Goal: Task Accomplishment & Management: Complete application form

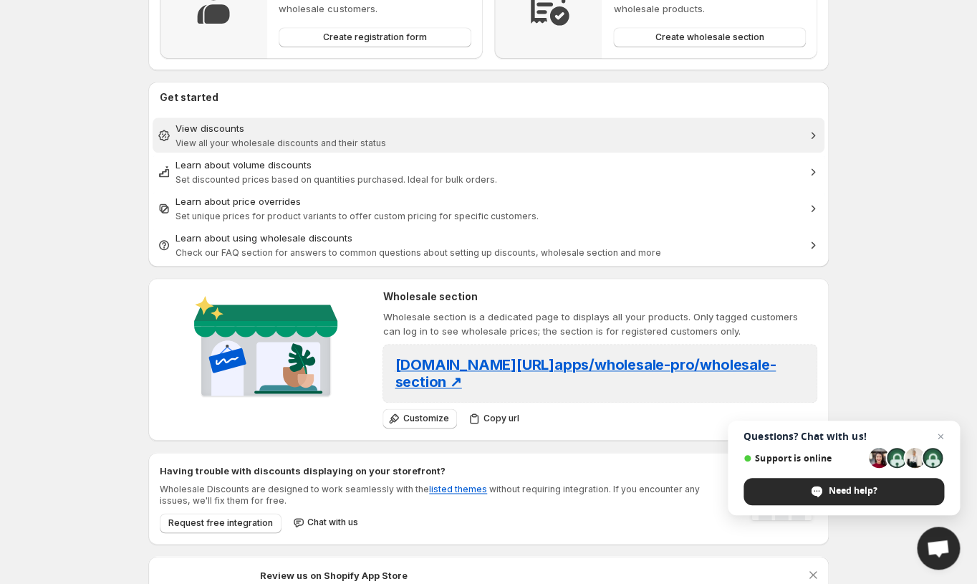
scroll to position [529, 0]
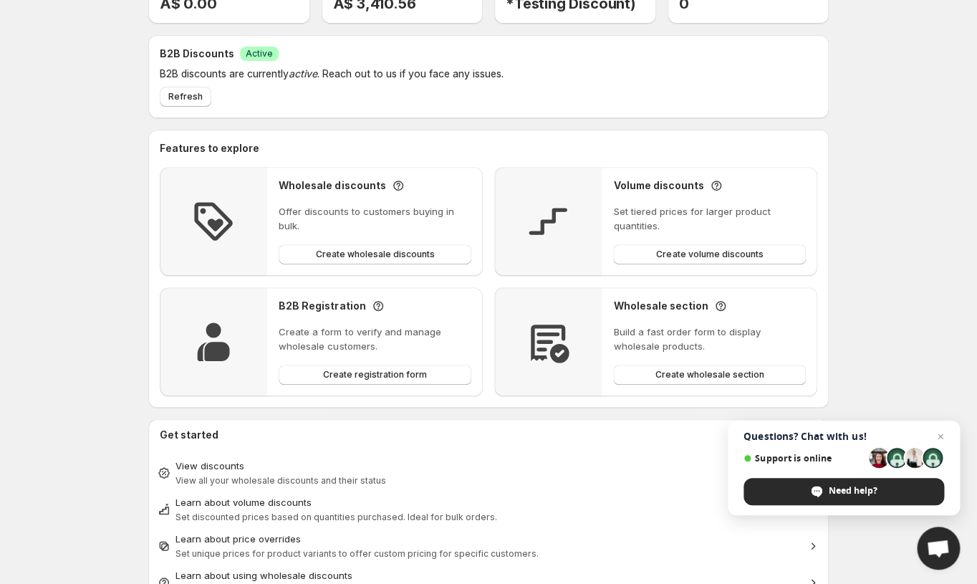
scroll to position [102, 0]
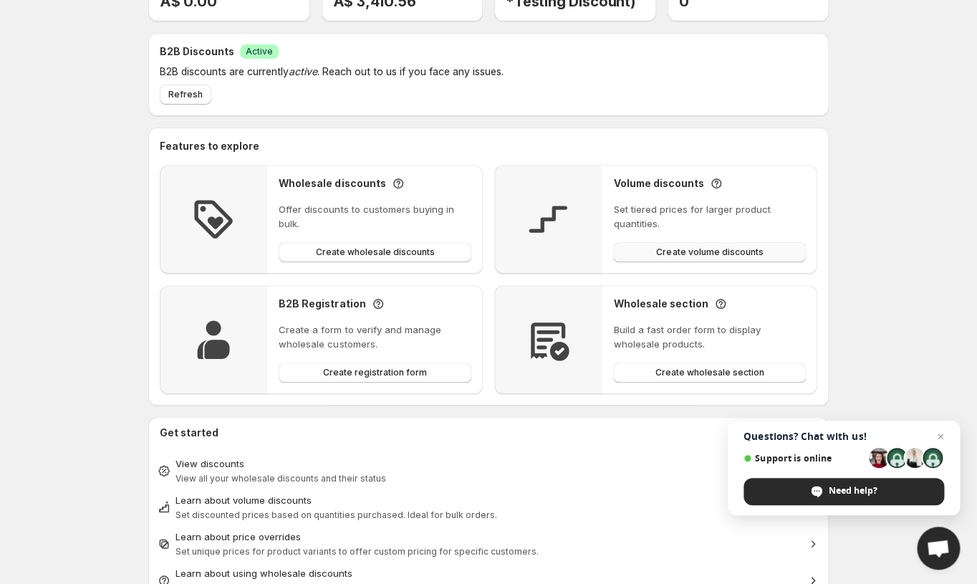
click at [726, 253] on span "Create volume discounts" at bounding box center [709, 251] width 107 height 11
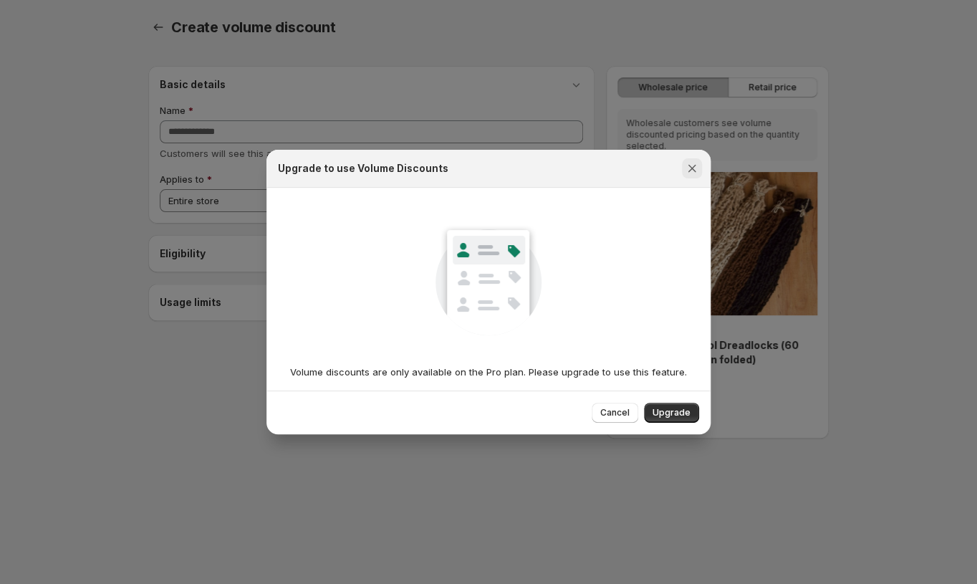
click at [691, 168] on icon "Close" at bounding box center [693, 169] width 8 height 8
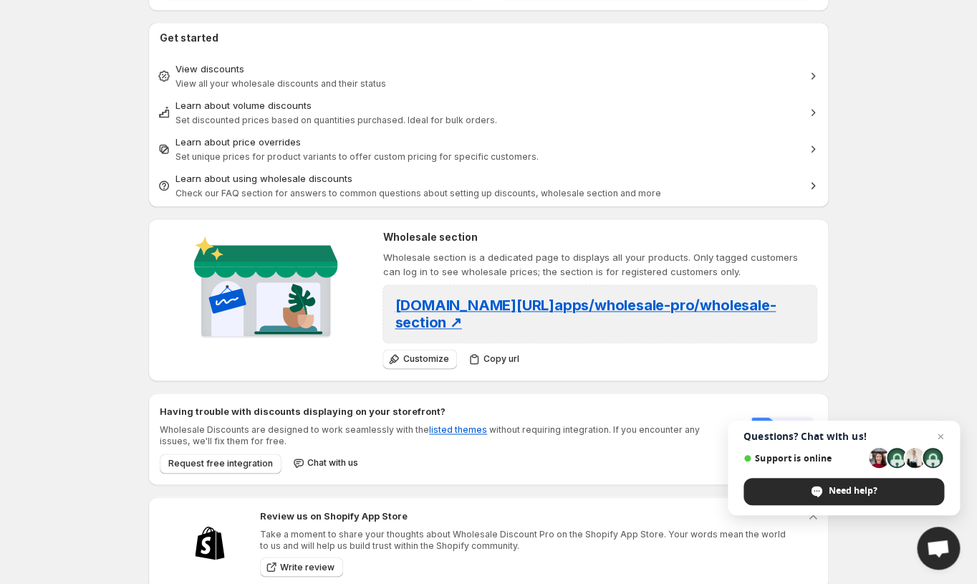
scroll to position [529, 0]
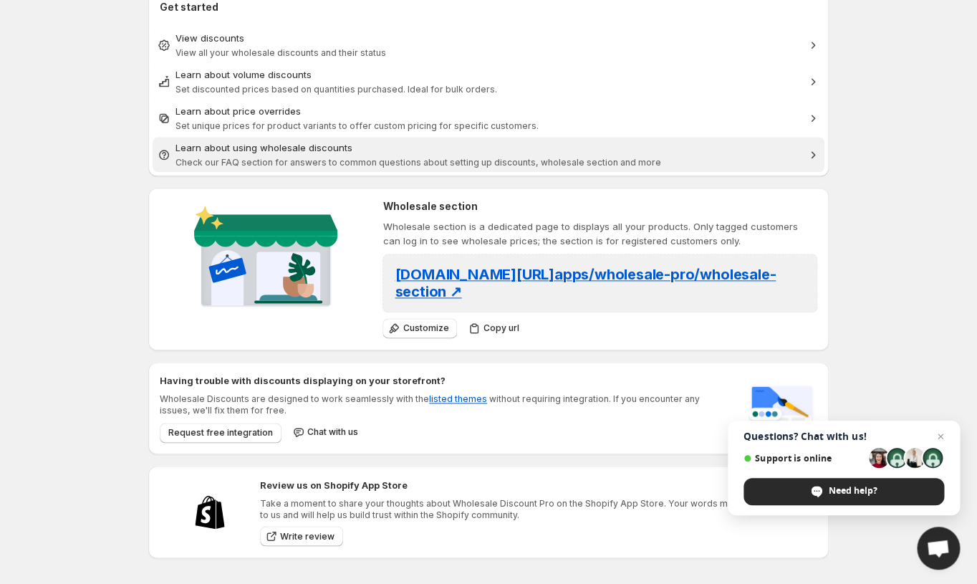
click at [276, 157] on span "Check our FAQ section for answers to common questions about setting up discount…" at bounding box center [419, 162] width 486 height 11
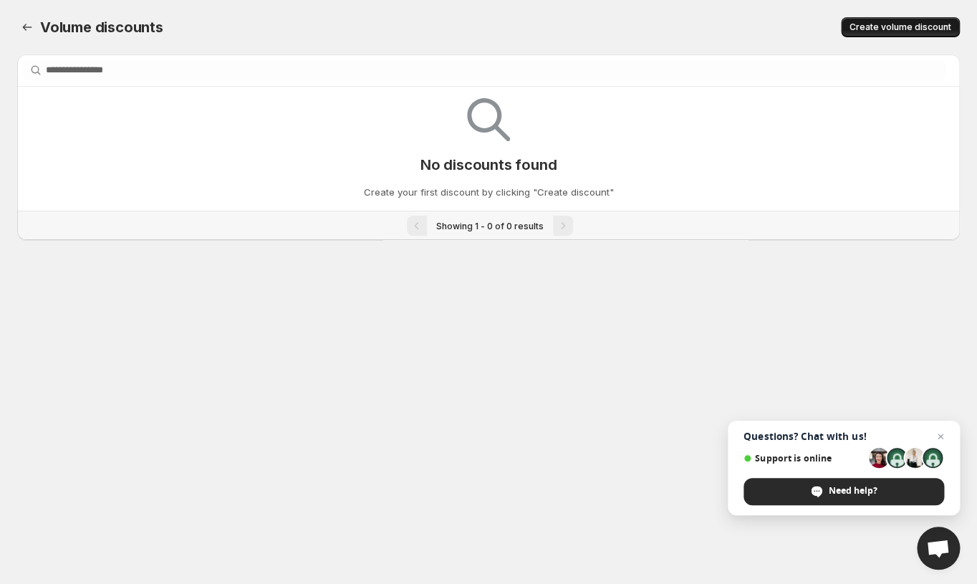
click at [918, 21] on button "Create volume discount" at bounding box center [900, 27] width 119 height 20
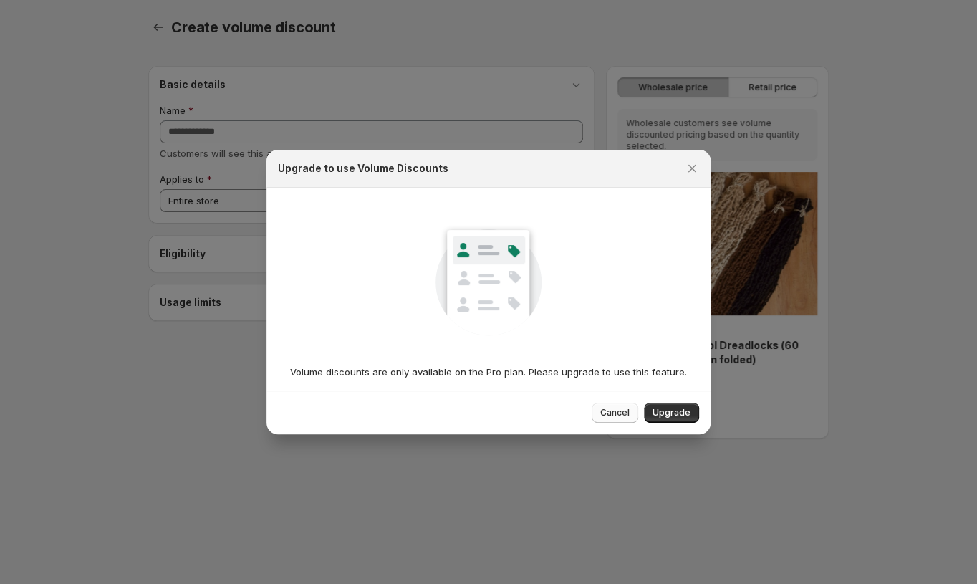
click at [616, 413] on span "Cancel" at bounding box center [614, 412] width 29 height 11
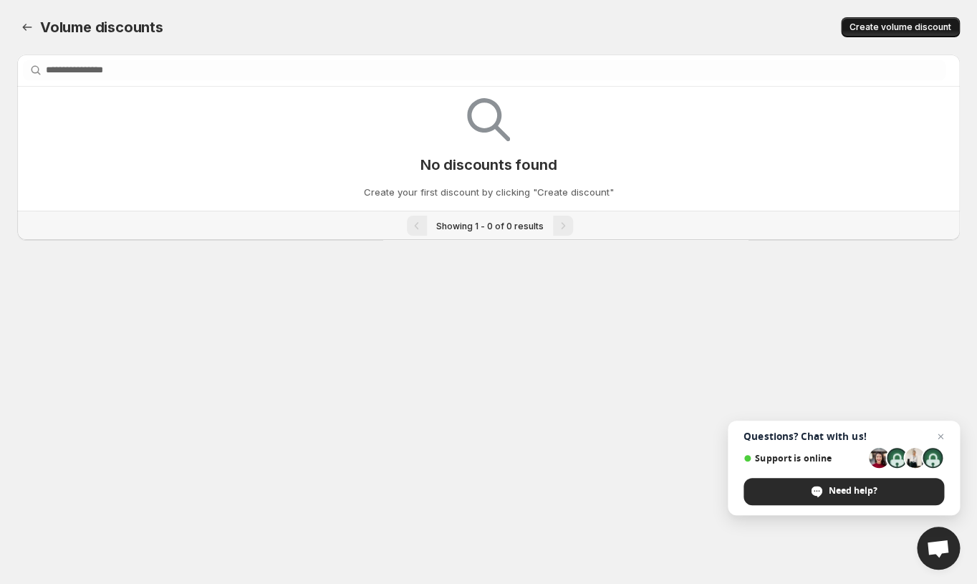
click at [949, 27] on span "Create volume discount" at bounding box center [901, 26] width 102 height 11
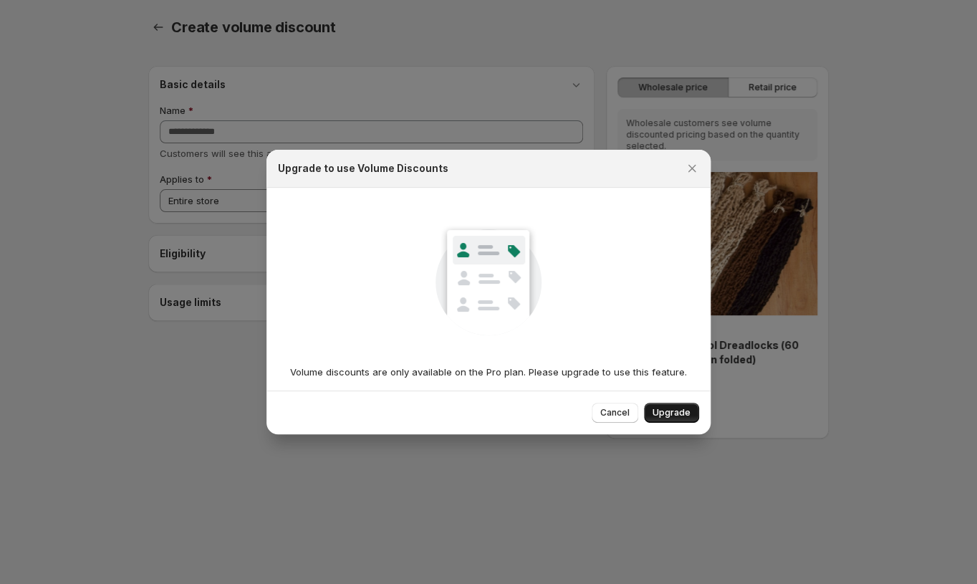
click at [676, 416] on span "Upgrade" at bounding box center [672, 412] width 38 height 11
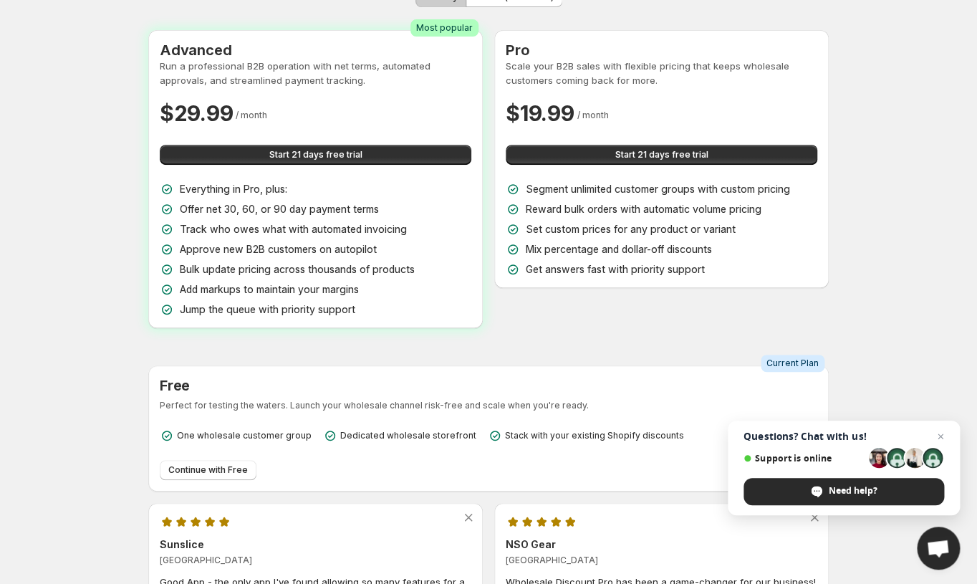
scroll to position [106, 0]
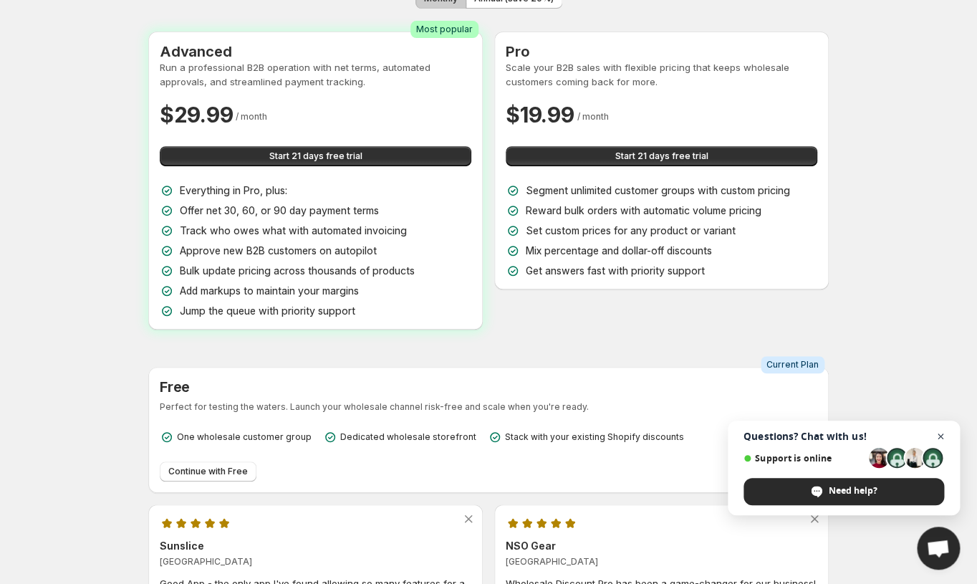
click at [941, 434] on span "Close chat" at bounding box center [941, 437] width 18 height 18
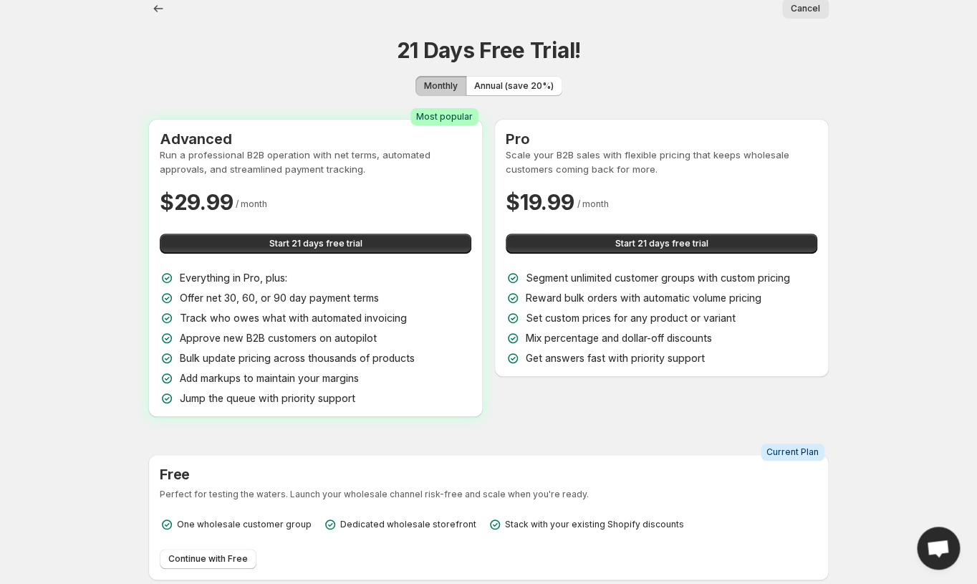
scroll to position [19, 0]
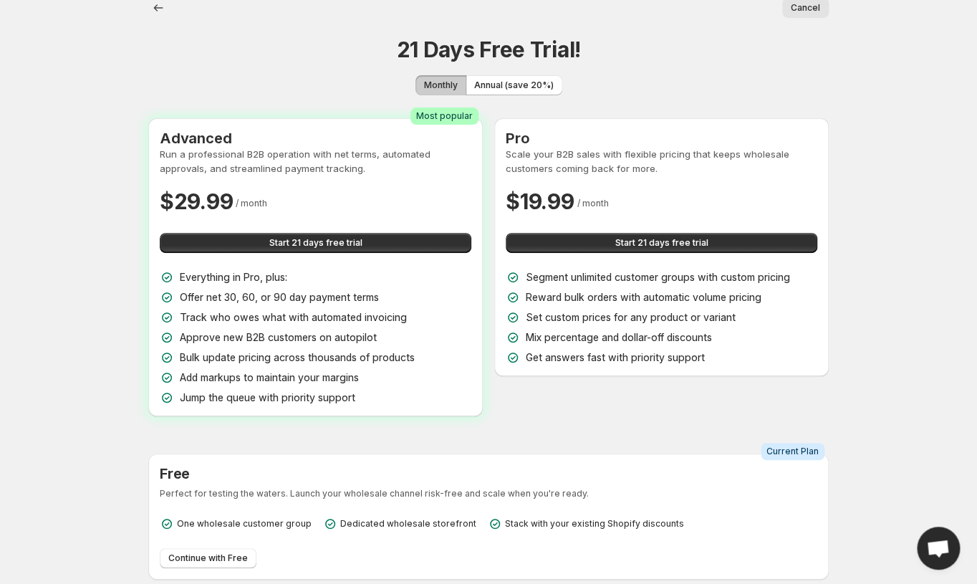
click at [811, 7] on span "Cancel" at bounding box center [805, 7] width 29 height 11
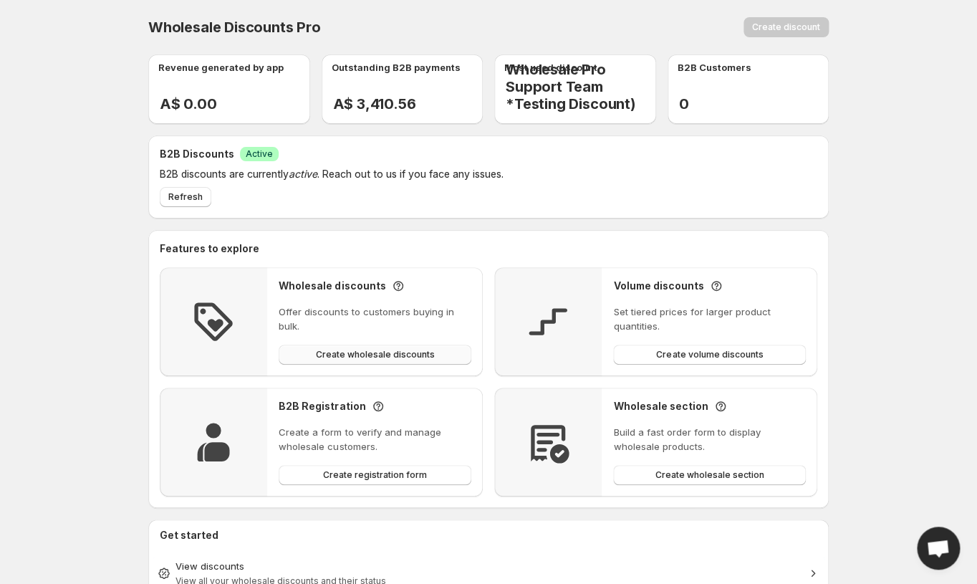
click at [375, 358] on span "Create wholesale discounts" at bounding box center [375, 354] width 119 height 11
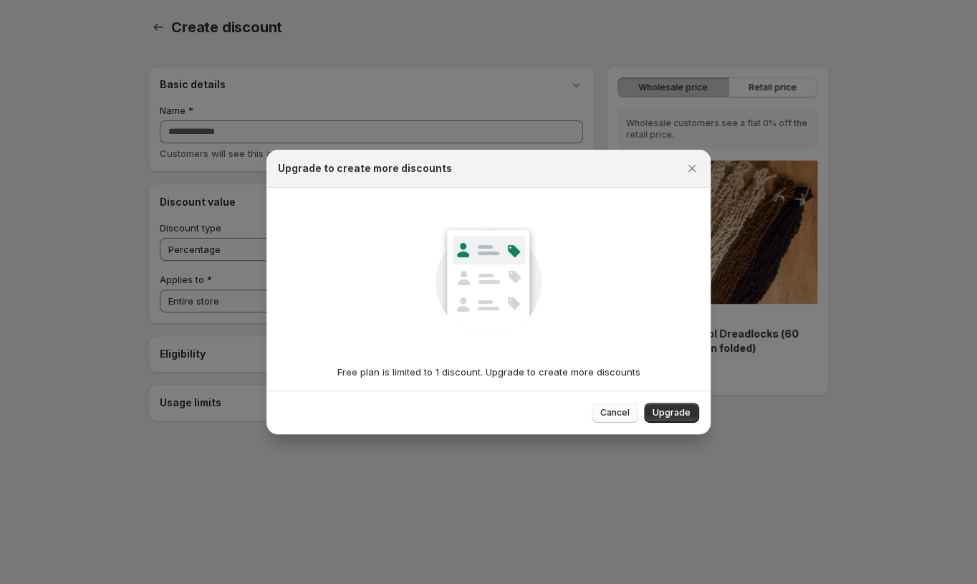
click at [615, 413] on span "Cancel" at bounding box center [614, 412] width 29 height 11
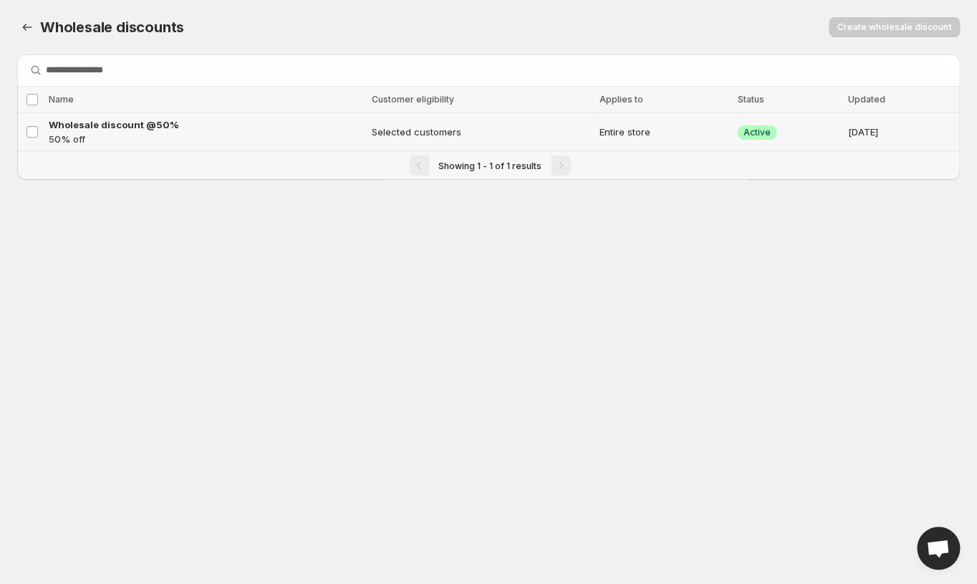
click at [274, 143] on p "50% off" at bounding box center [206, 139] width 315 height 14
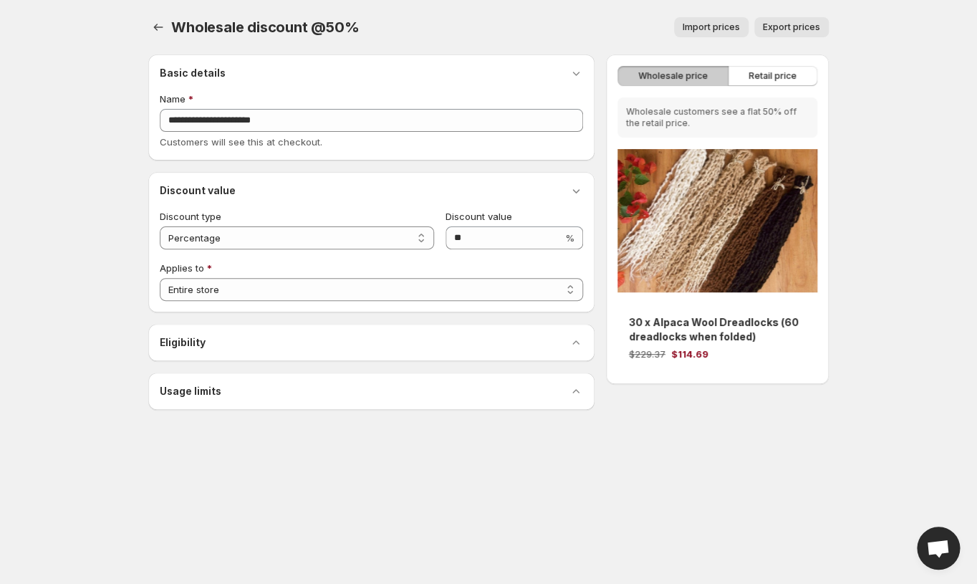
click at [485, 345] on div "Eligibility" at bounding box center [371, 342] width 423 height 14
click at [585, 341] on button "button" at bounding box center [576, 342] width 20 height 20
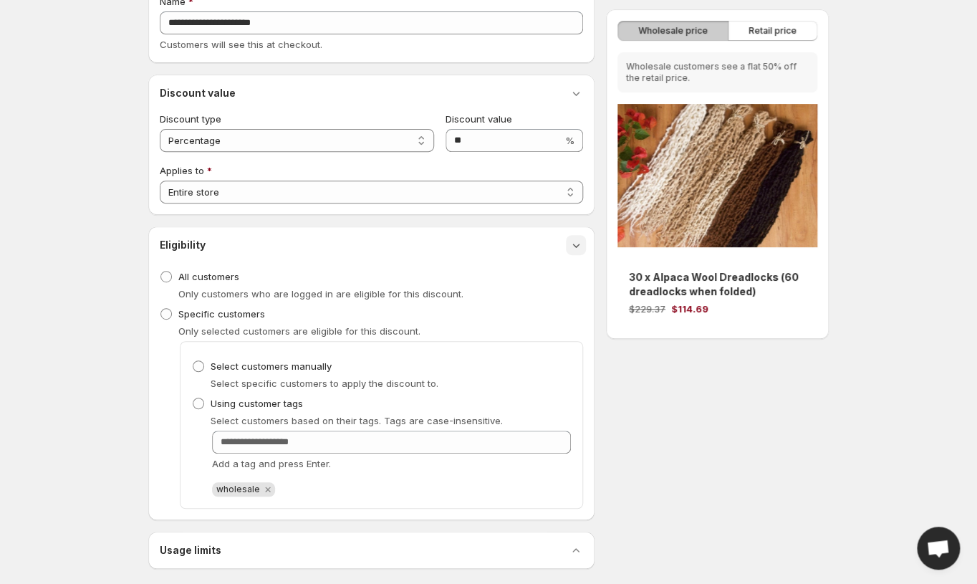
scroll to position [105, 0]
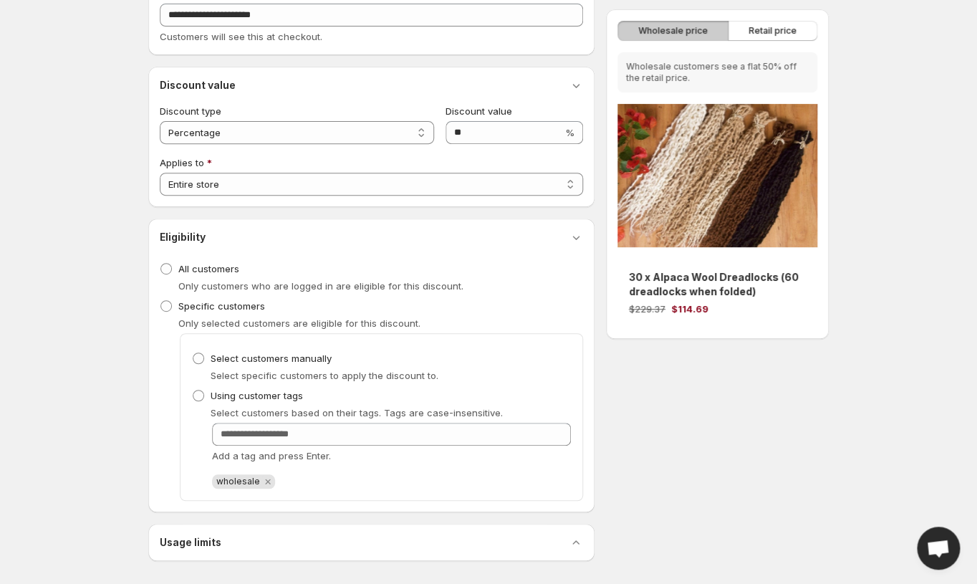
click at [577, 238] on icon "button" at bounding box center [575, 238] width 7 height 4
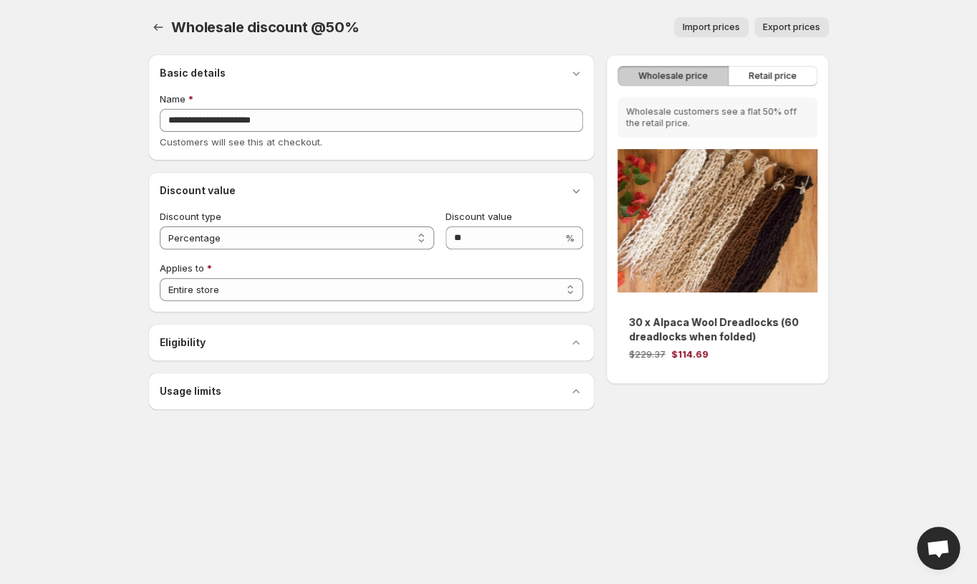
click at [258, 394] on div "Usage limits" at bounding box center [371, 391] width 423 height 14
click at [158, 27] on icon "button" at bounding box center [158, 27] width 14 height 14
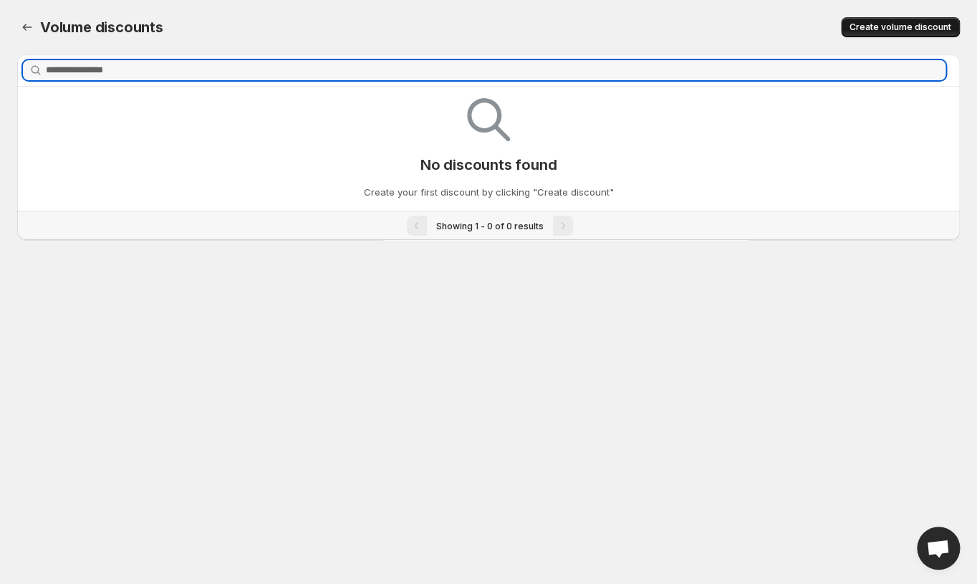
click at [944, 29] on span "Create volume discount" at bounding box center [901, 26] width 102 height 11
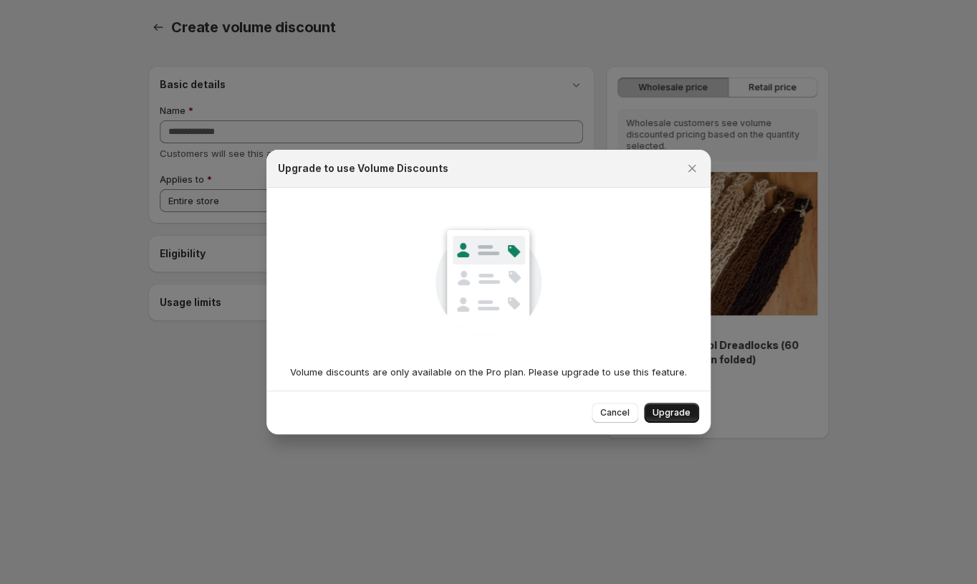
click at [679, 413] on span "Upgrade" at bounding box center [672, 412] width 38 height 11
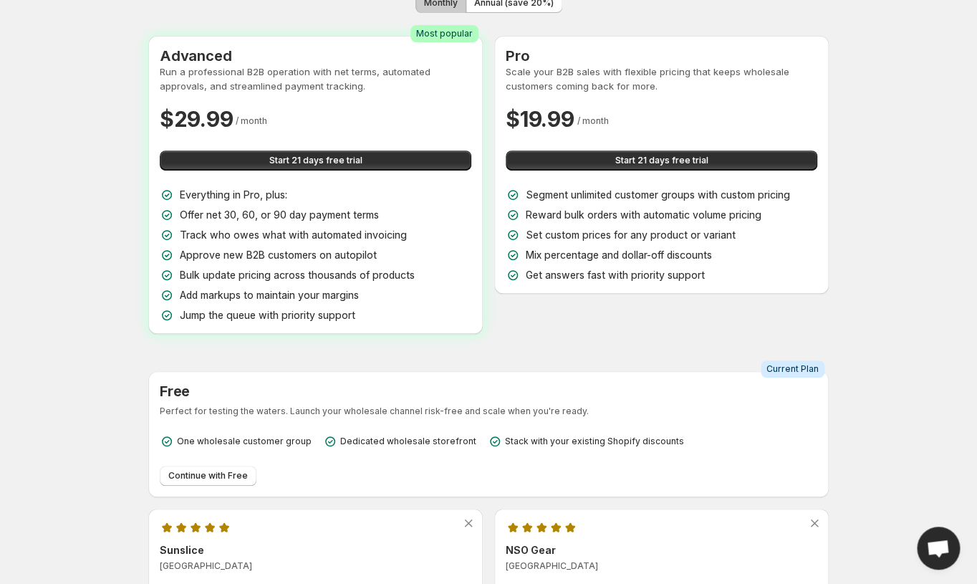
scroll to position [125, 0]
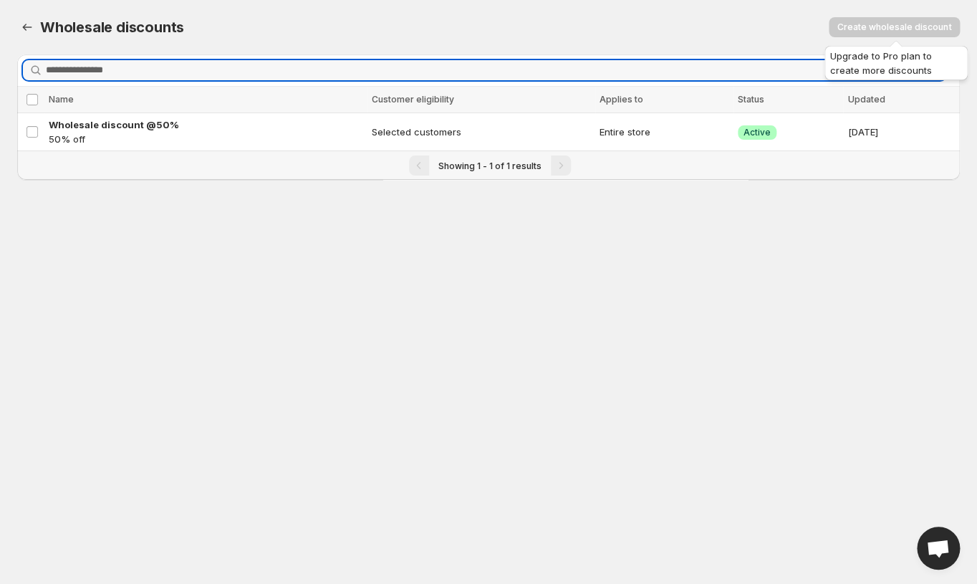
click at [903, 27] on span "Create wholesale discount" at bounding box center [894, 26] width 131 height 11
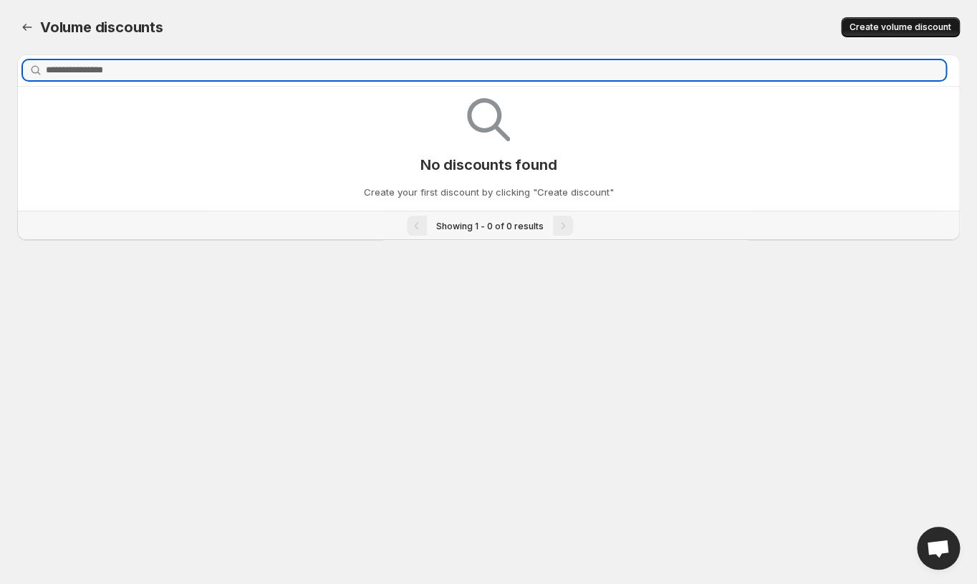
click at [887, 24] on span "Create volume discount" at bounding box center [901, 26] width 102 height 11
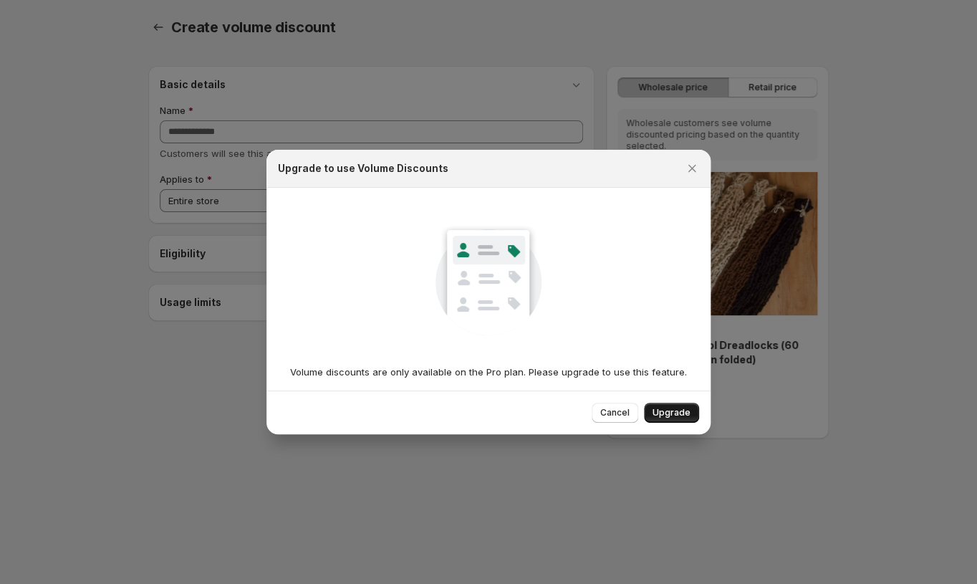
click at [678, 411] on span "Upgrade" at bounding box center [672, 412] width 38 height 11
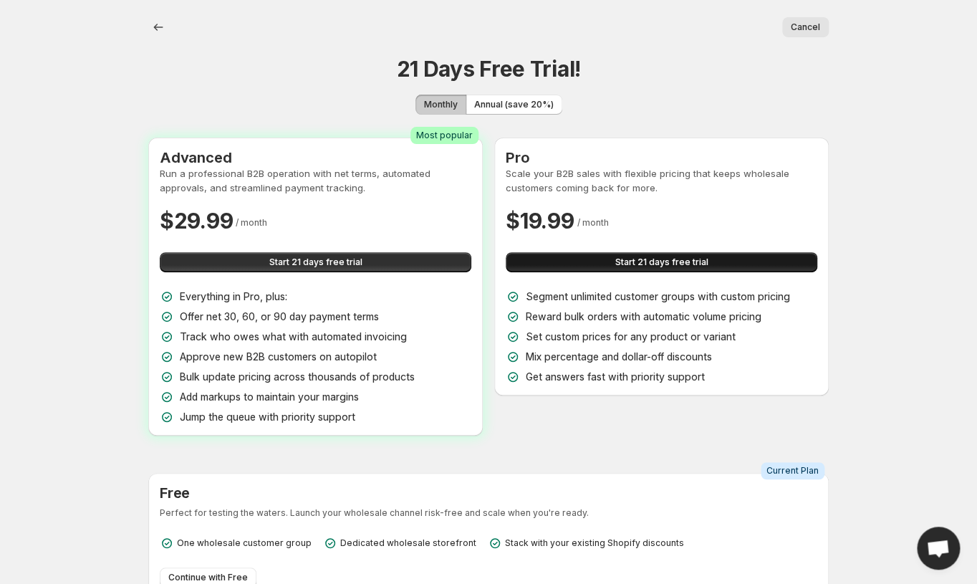
click at [688, 259] on span "Start 21 days free trial" at bounding box center [661, 262] width 93 height 11
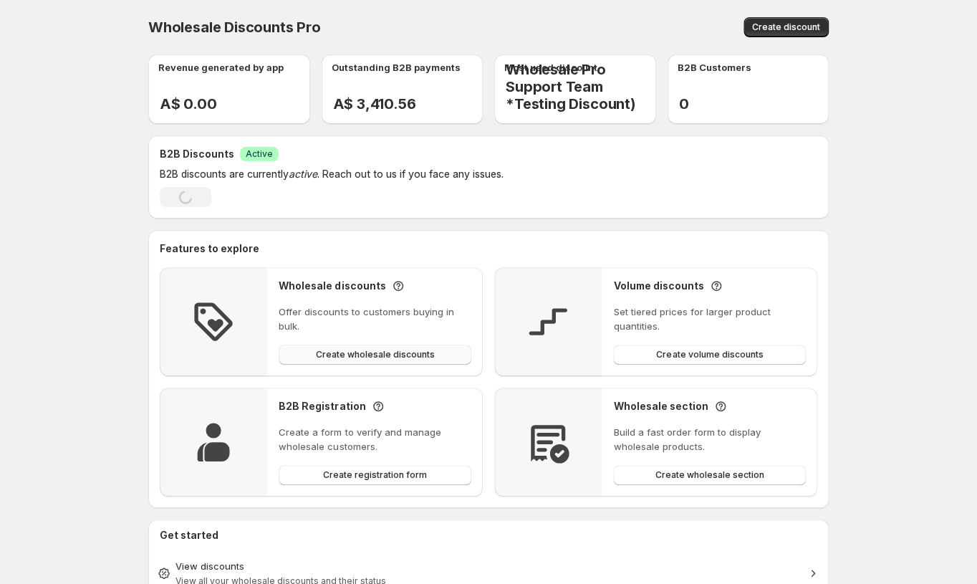
click at [385, 356] on span "Create wholesale discounts" at bounding box center [375, 354] width 119 height 11
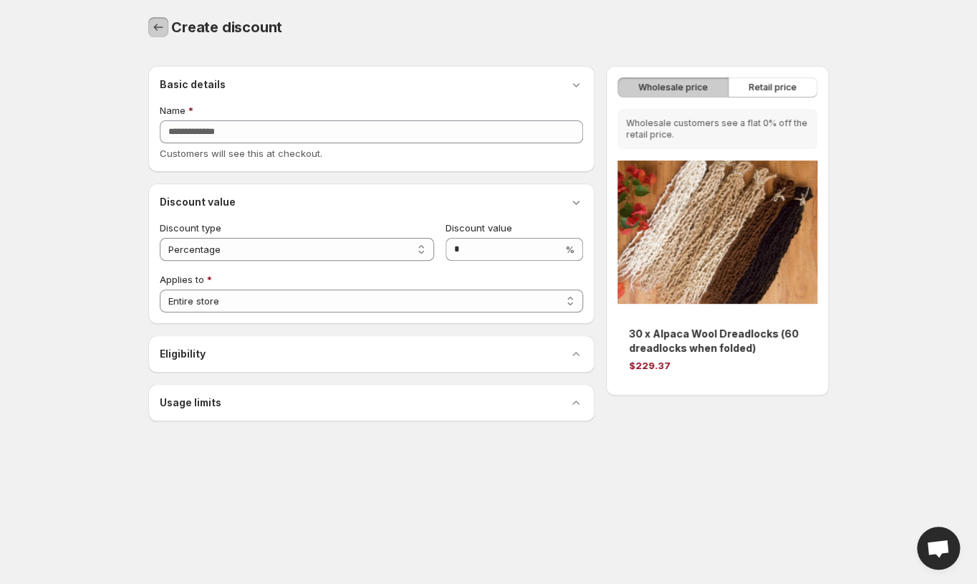
click at [157, 27] on icon "button" at bounding box center [158, 27] width 14 height 14
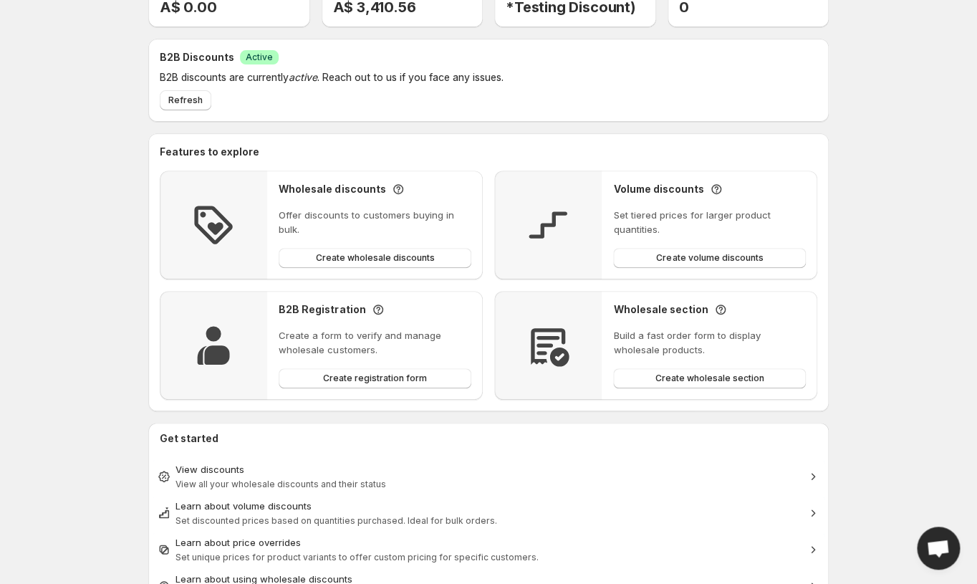
scroll to position [100, 0]
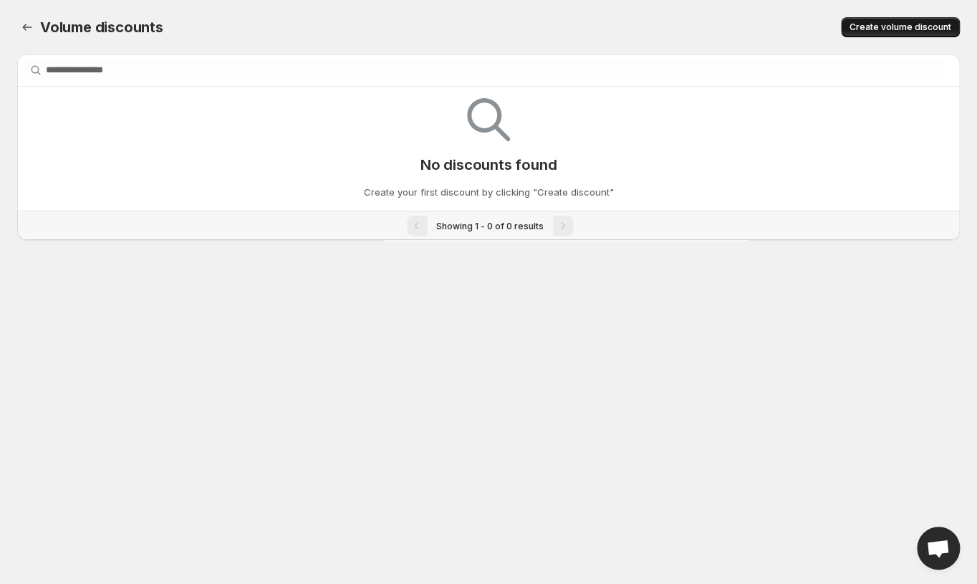
click at [906, 26] on span "Create volume discount" at bounding box center [901, 26] width 102 height 11
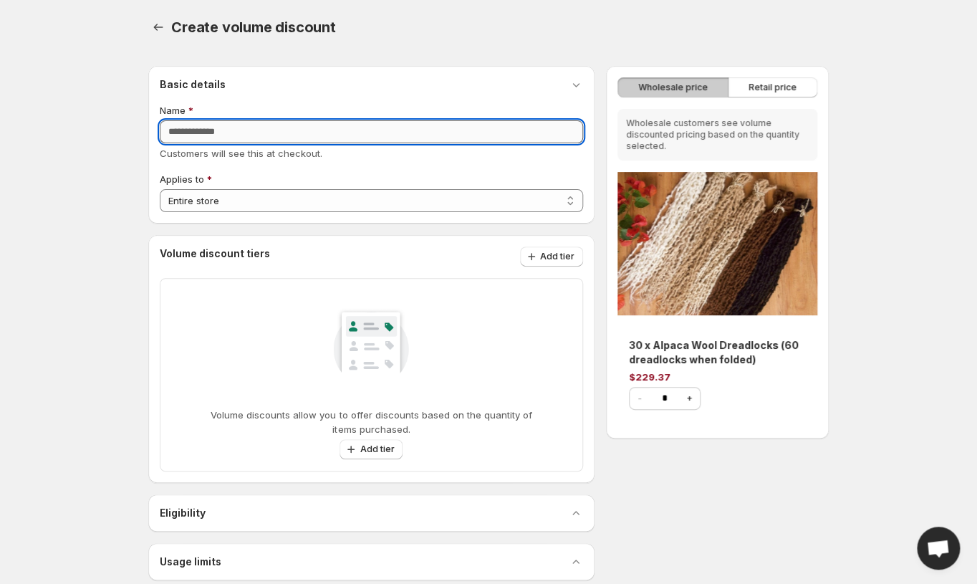
click at [255, 137] on input "Name" at bounding box center [371, 131] width 423 height 23
type input "**********"
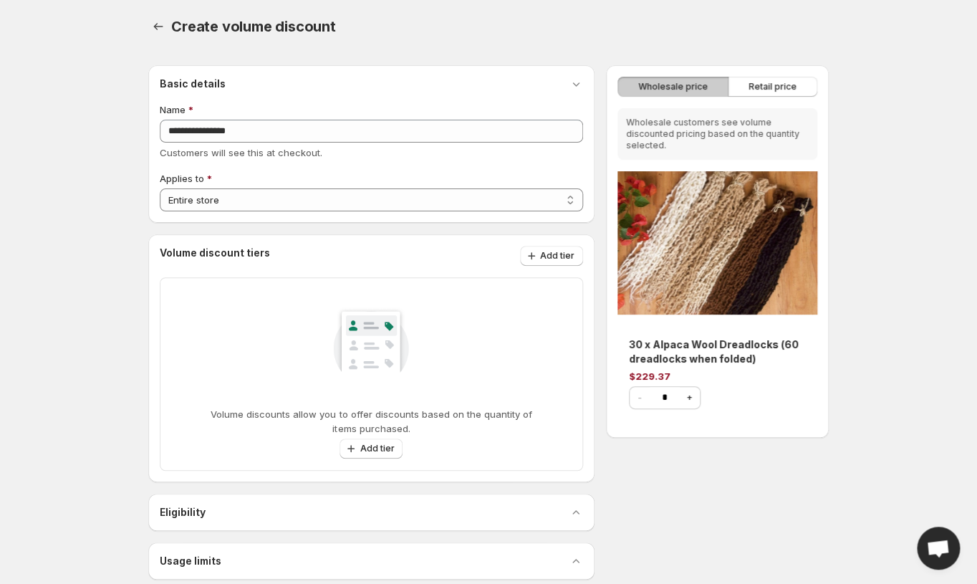
scroll to position [21, 0]
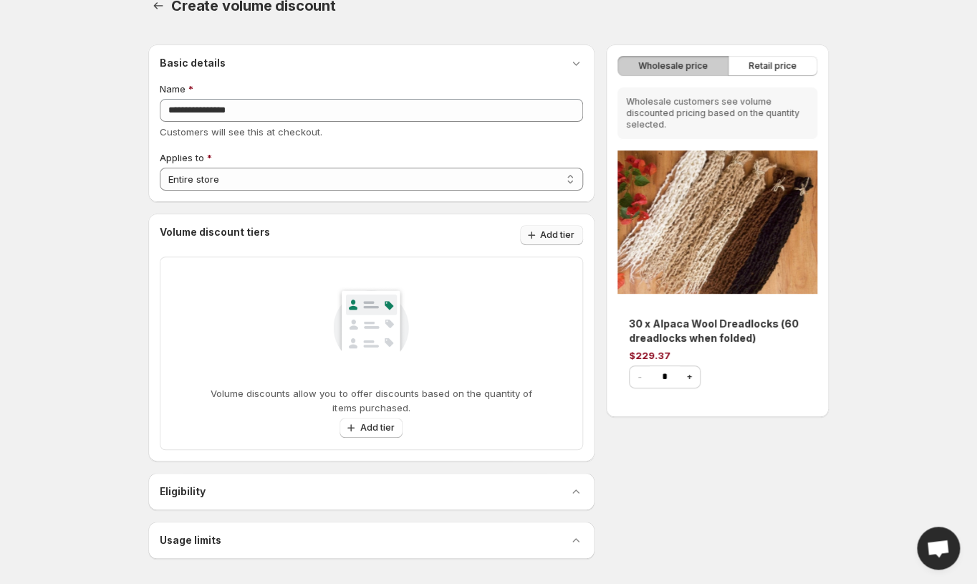
click at [535, 229] on icon "button" at bounding box center [531, 235] width 14 height 14
select select "**********"
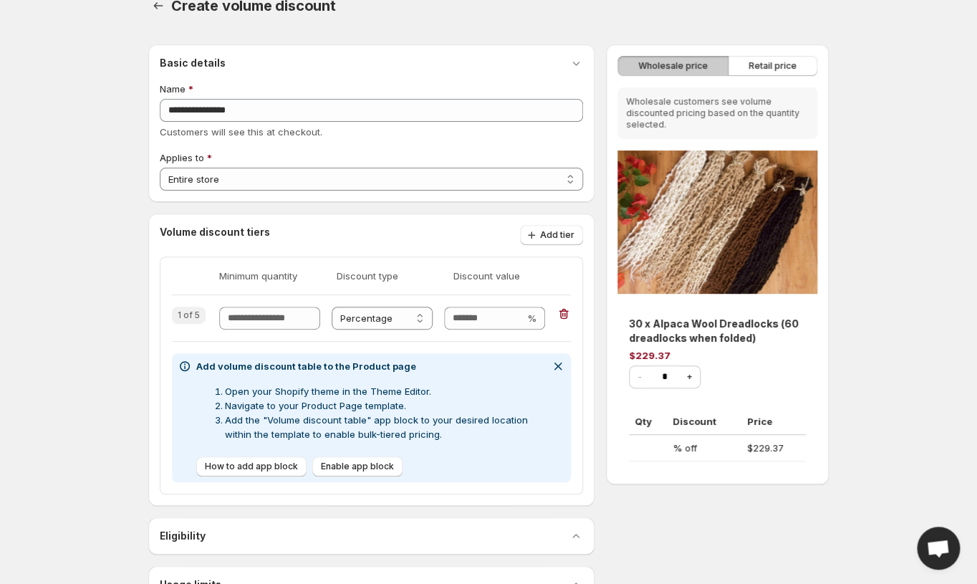
scroll to position [66, 0]
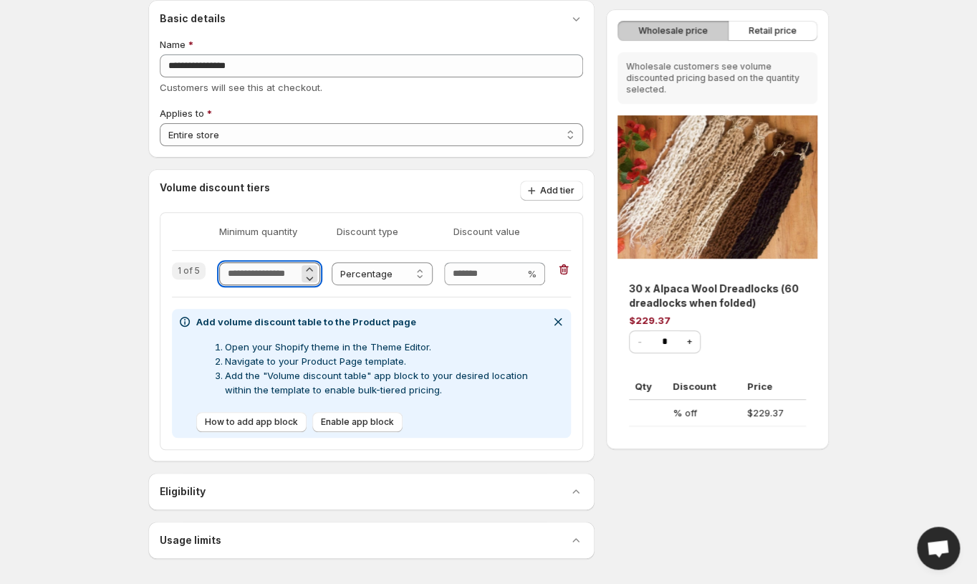
click at [260, 276] on input "Quantity" at bounding box center [259, 273] width 80 height 23
click at [566, 269] on icon "button" at bounding box center [564, 269] width 14 height 14
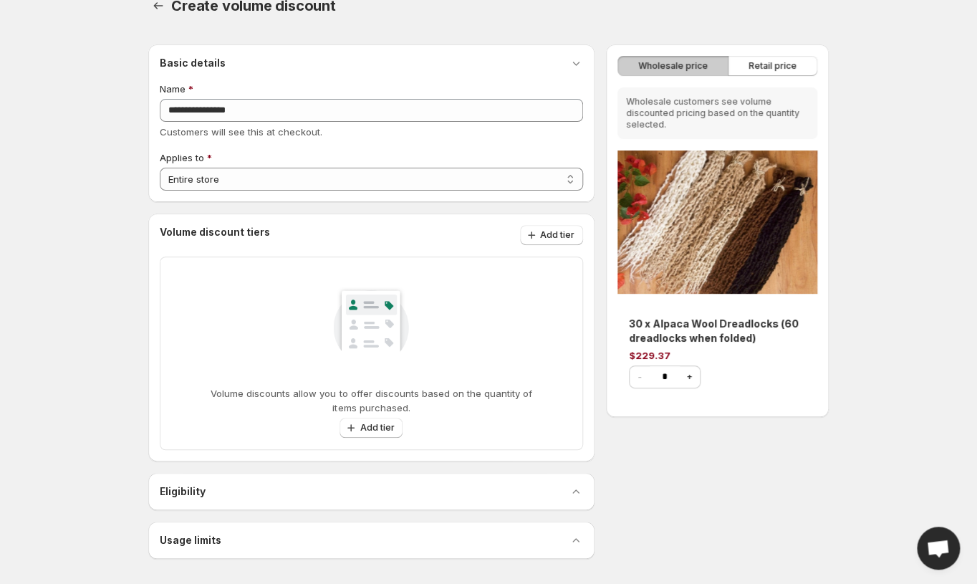
click at [559, 487] on div "Eligibility" at bounding box center [371, 491] width 423 height 14
click at [575, 493] on icon "button" at bounding box center [576, 491] width 14 height 14
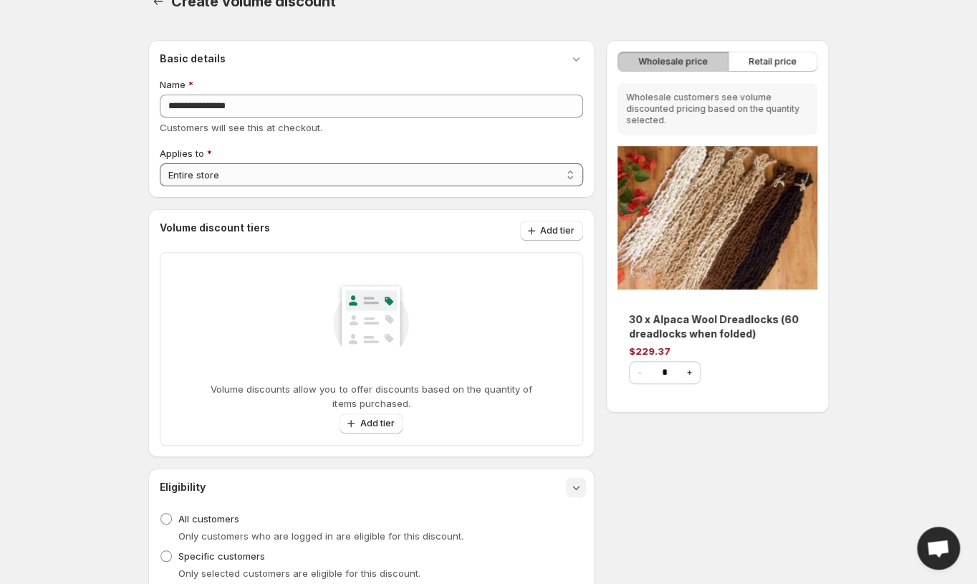
scroll to position [24, 0]
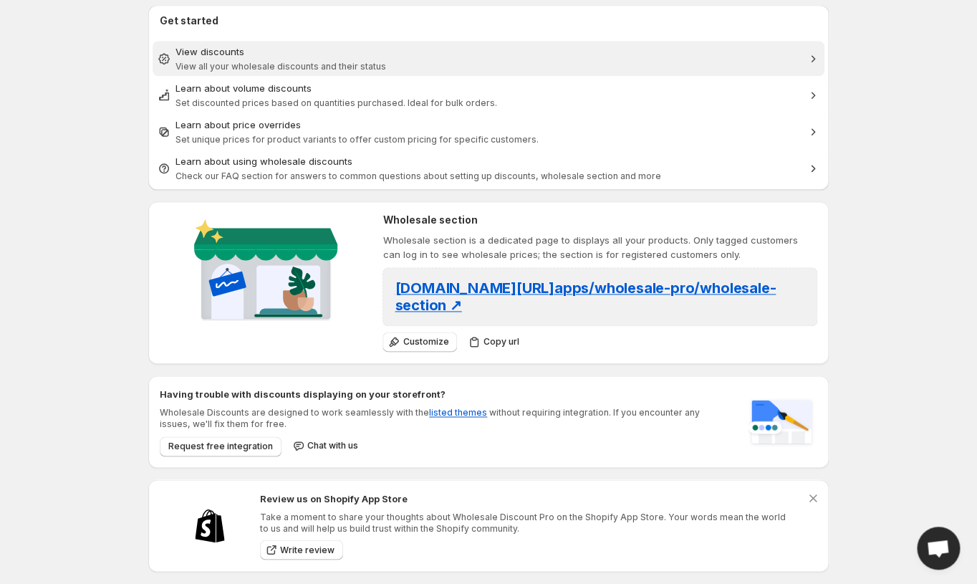
scroll to position [529, 0]
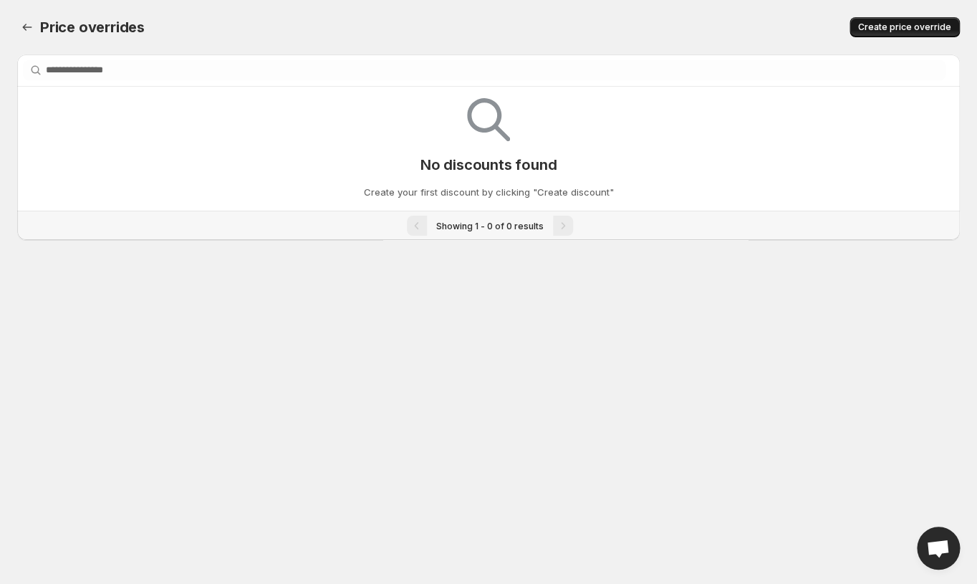
click at [903, 31] on span "Create price override" at bounding box center [904, 26] width 93 height 11
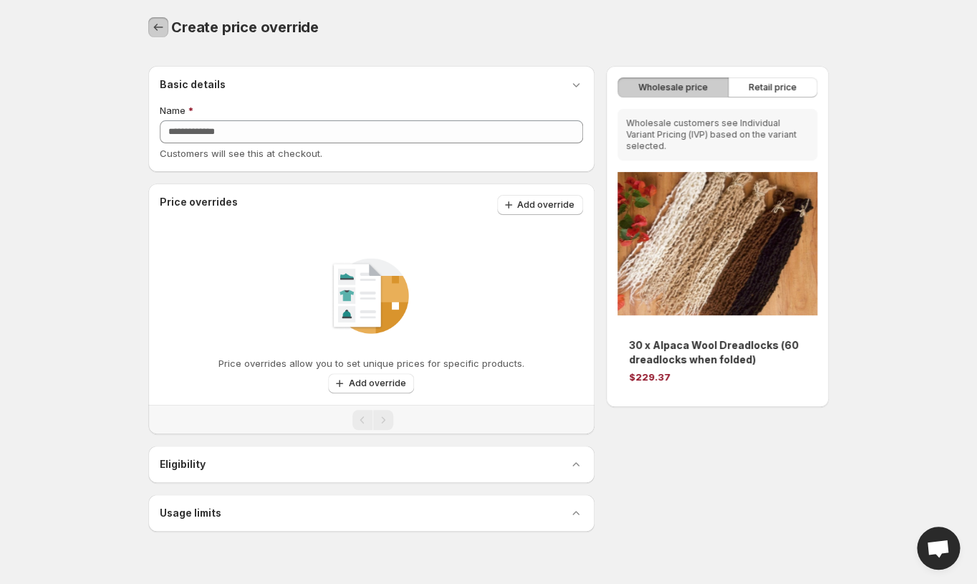
click at [157, 28] on icon "button" at bounding box center [158, 27] width 9 height 7
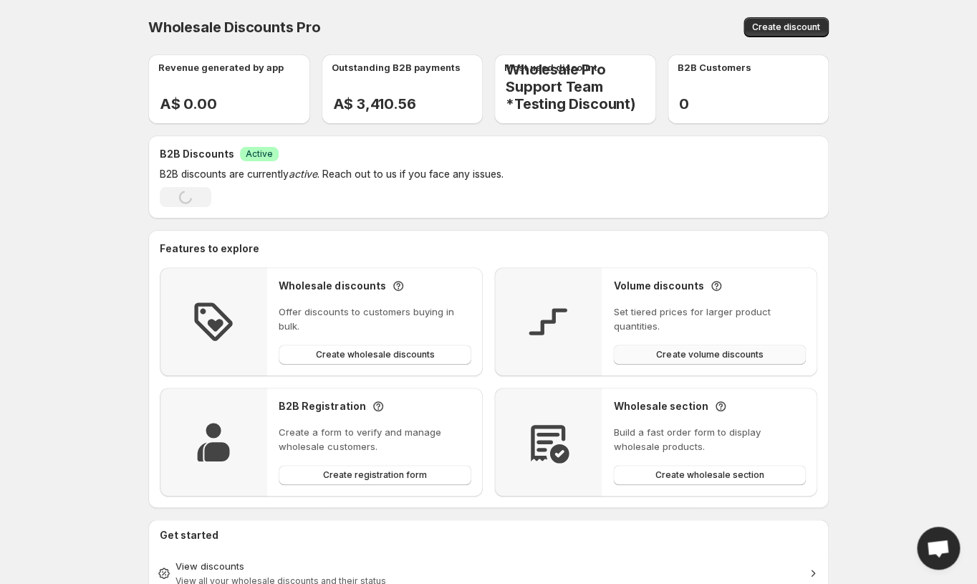
click at [718, 353] on span "Create volume discounts" at bounding box center [709, 354] width 107 height 11
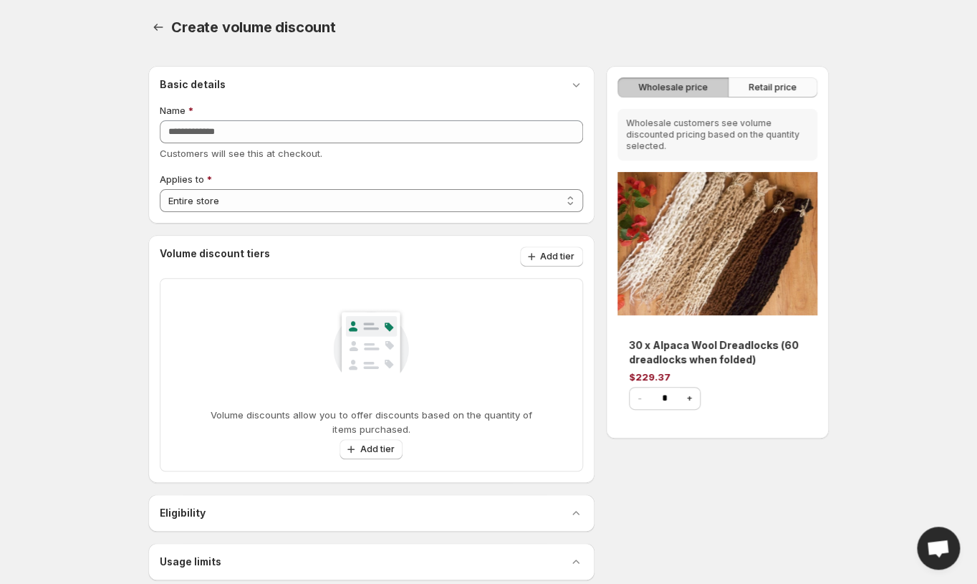
click at [777, 83] on span "Retail price" at bounding box center [773, 87] width 48 height 11
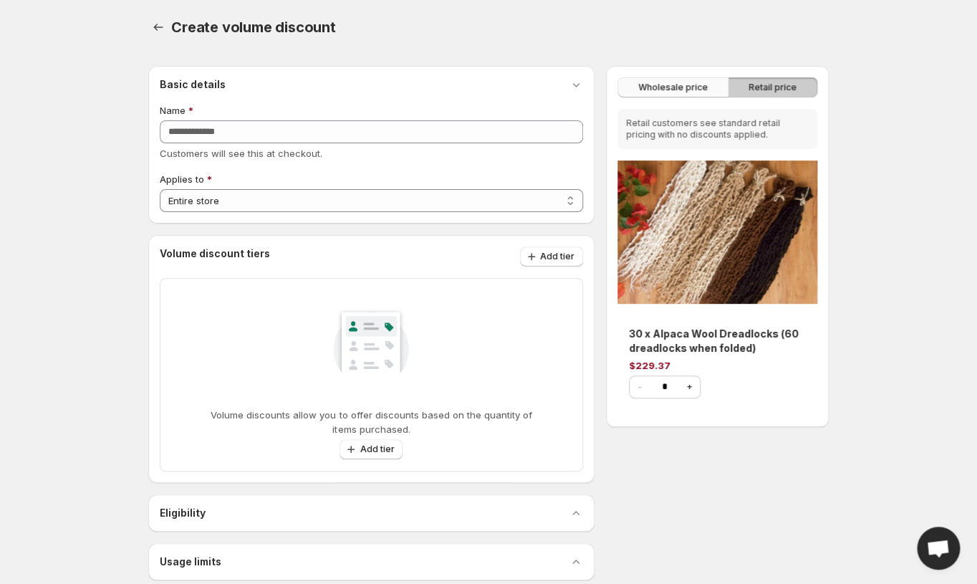
click at [656, 83] on span "Wholesale price" at bounding box center [672, 87] width 69 height 11
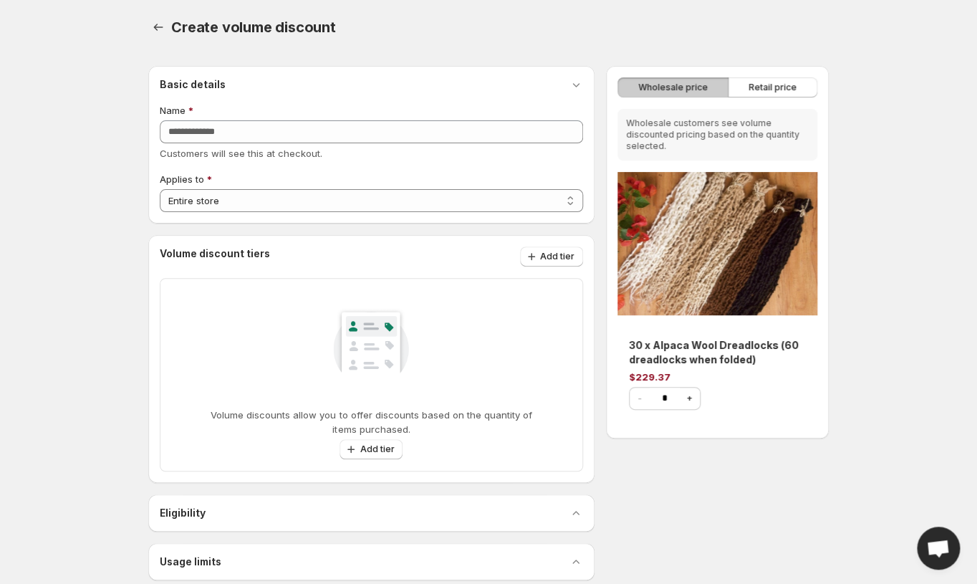
scroll to position [21, 0]
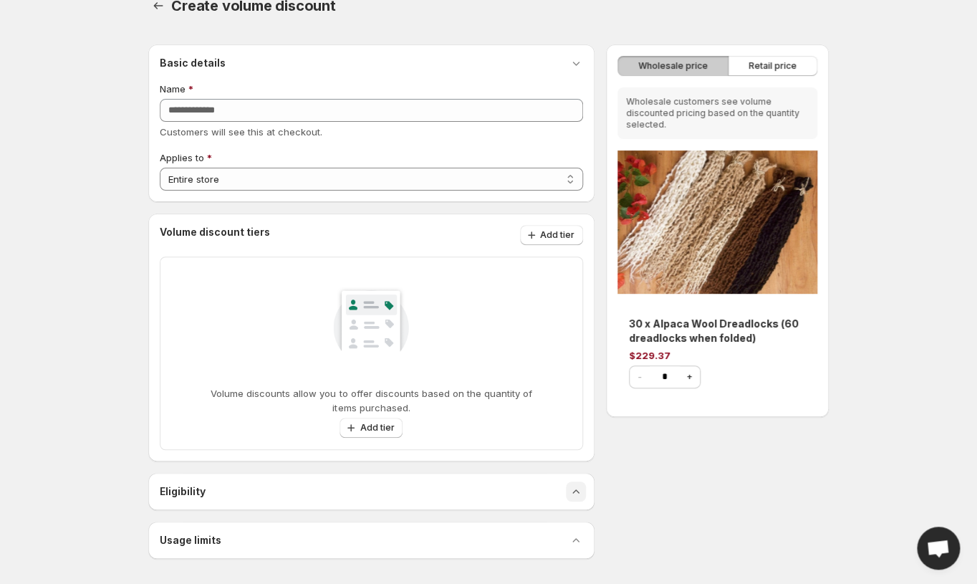
click at [578, 495] on icon "button" at bounding box center [576, 491] width 14 height 14
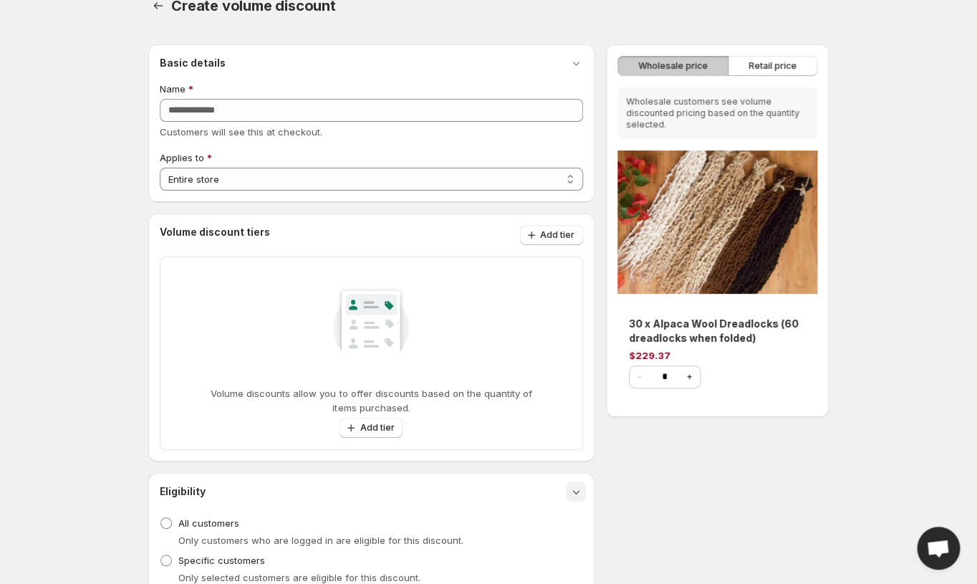
scroll to position [110, 0]
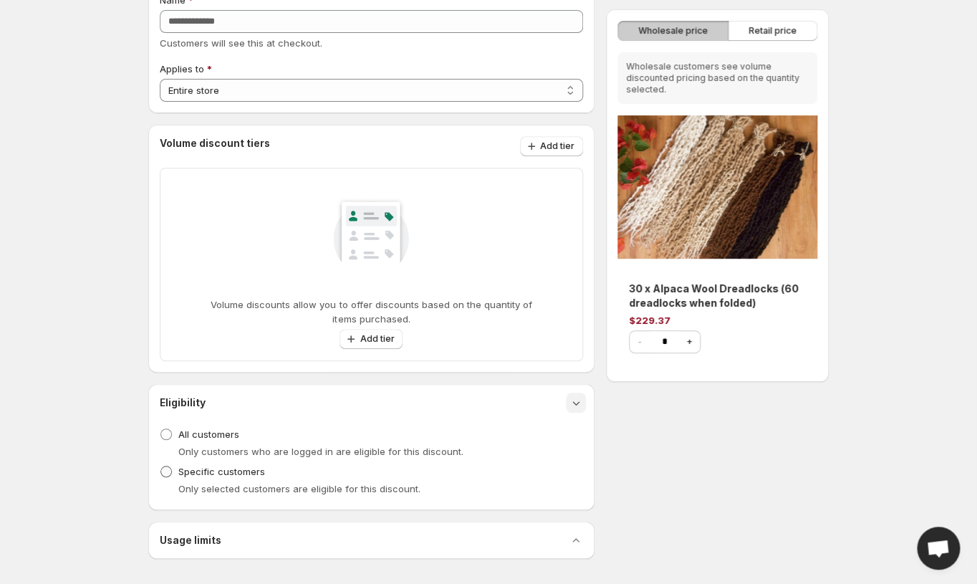
click at [163, 469] on span at bounding box center [165, 471] width 11 height 11
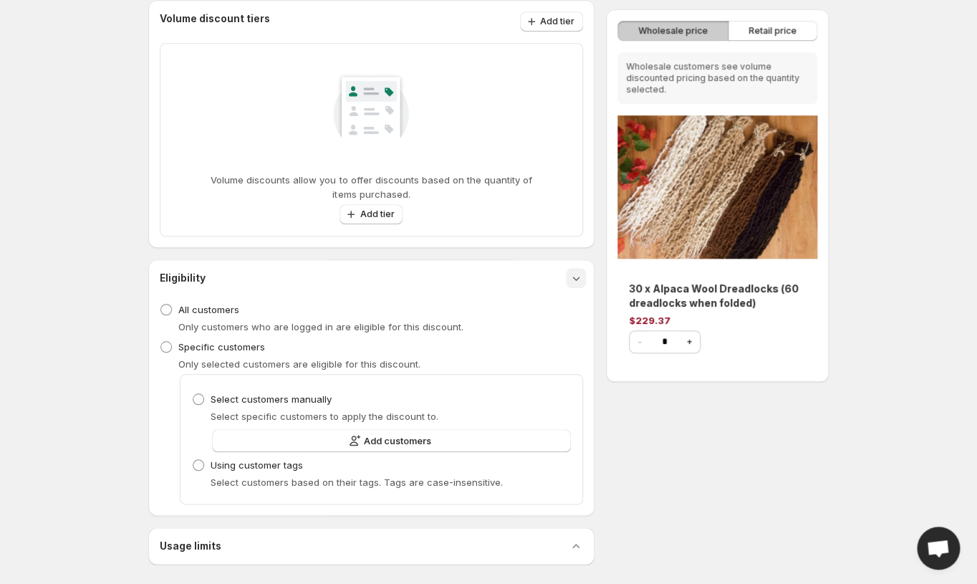
scroll to position [240, 0]
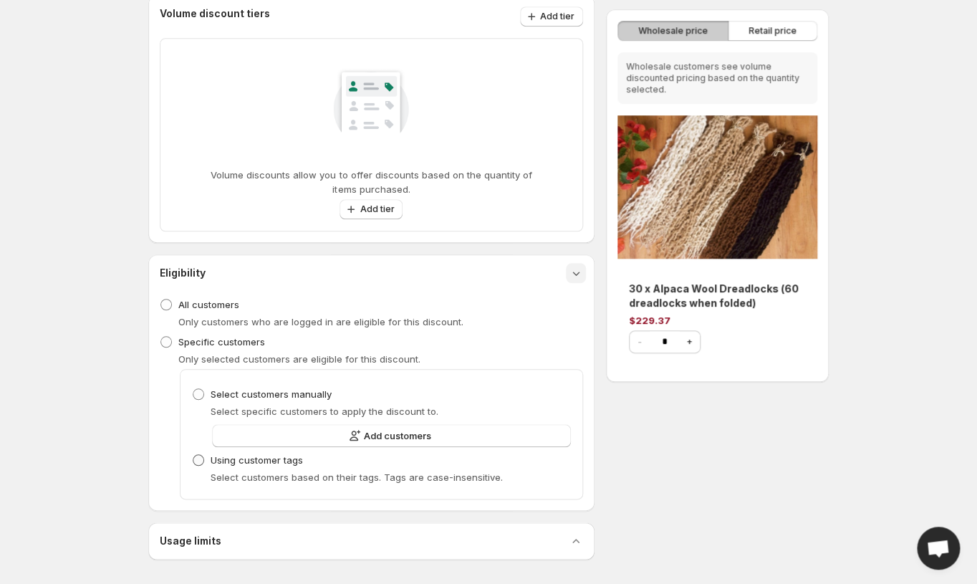
drag, startPoint x: 211, startPoint y: 457, endPoint x: 197, endPoint y: 458, distance: 14.3
click at [207, 458] on label "Using customer tags" at bounding box center [247, 460] width 111 height 20
click at [200, 459] on span at bounding box center [198, 459] width 11 height 11
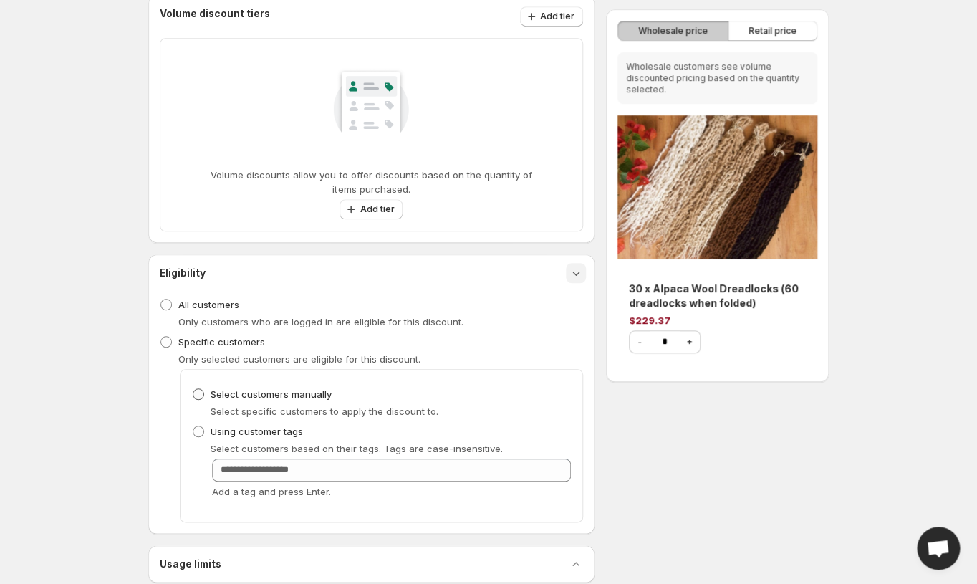
scroll to position [263, 0]
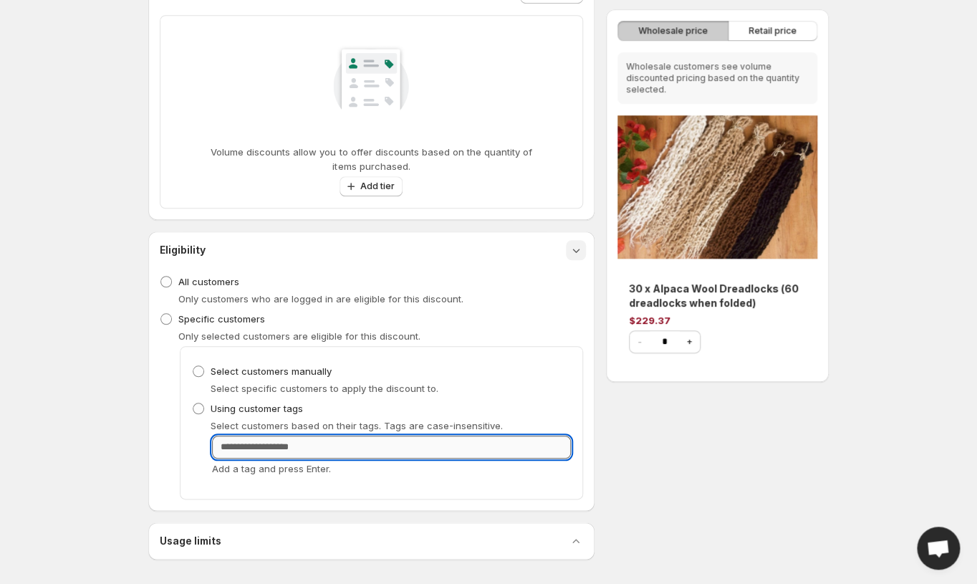
click at [271, 444] on input "Customer Tags" at bounding box center [391, 447] width 359 height 23
type input "*********"
click at [254, 537] on div "Usage limits" at bounding box center [371, 541] width 423 height 14
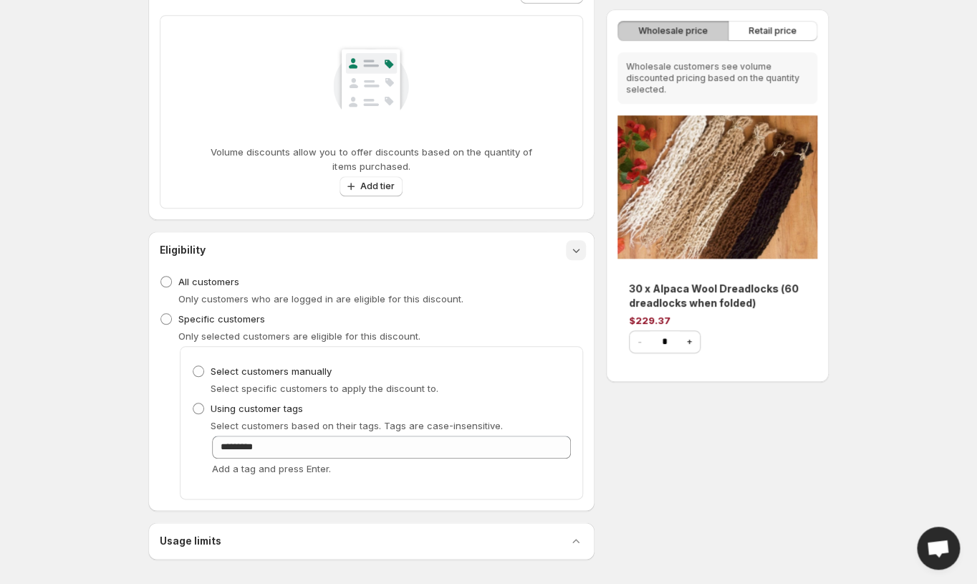
click at [266, 541] on div "Usage limits" at bounding box center [371, 541] width 423 height 14
click at [577, 543] on icon "button" at bounding box center [576, 541] width 14 height 14
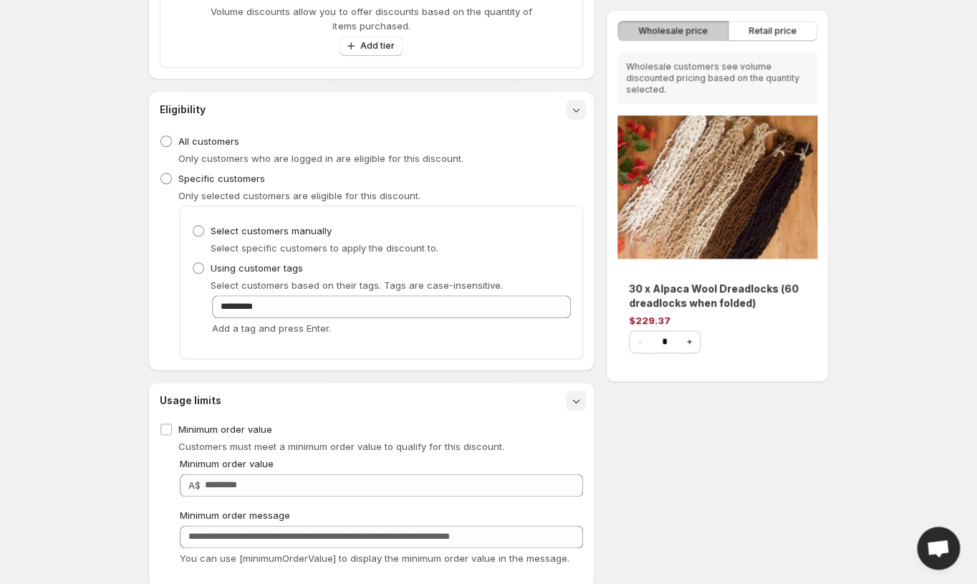
scroll to position [432, 0]
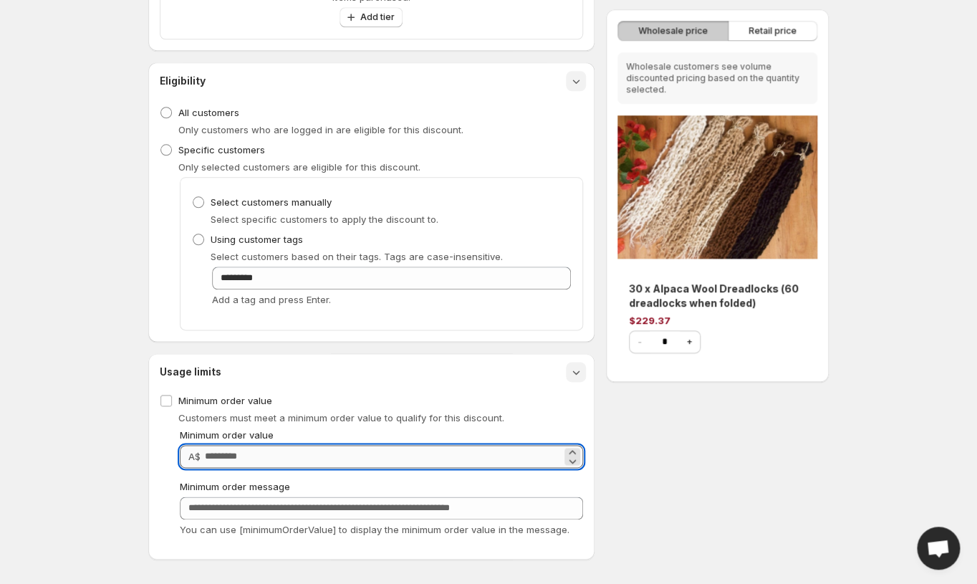
click at [303, 452] on input "Minimum order value" at bounding box center [383, 456] width 357 height 23
type input "***"
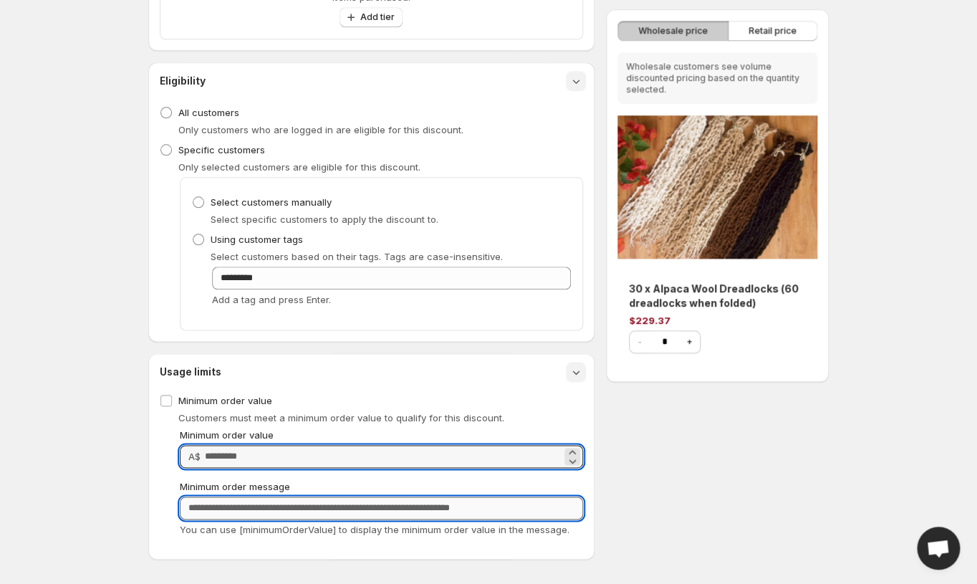
click at [262, 510] on input "Minimum order message" at bounding box center [381, 508] width 403 height 23
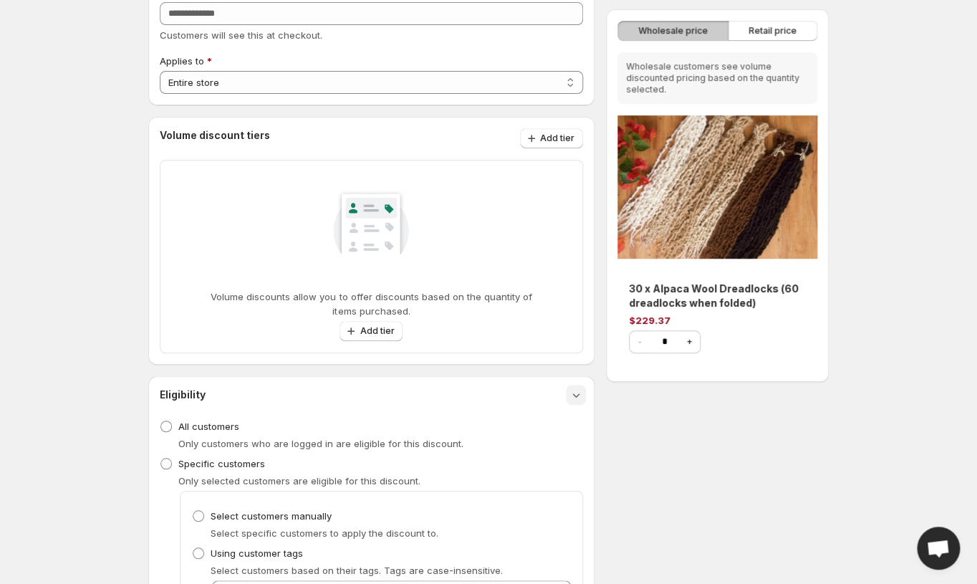
scroll to position [110, 0]
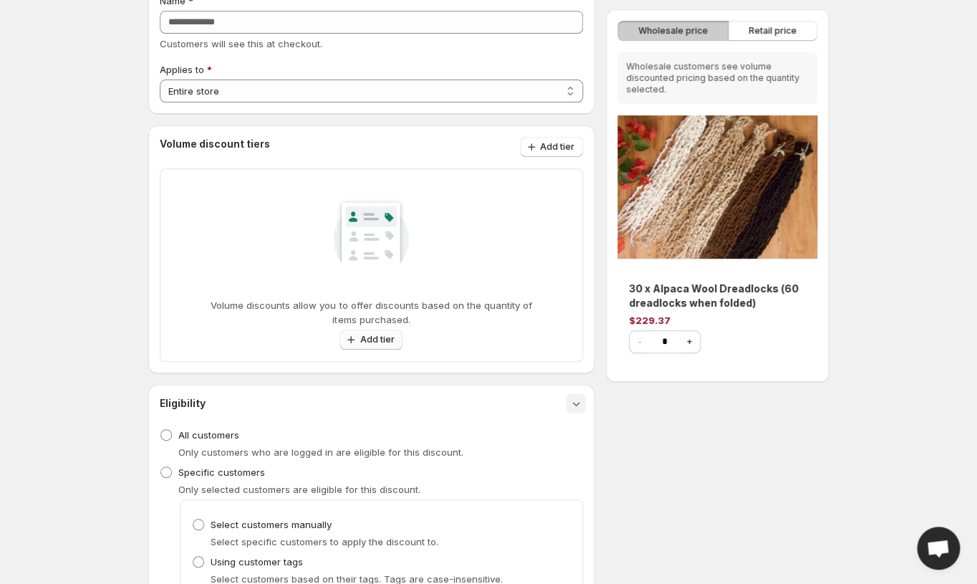
click at [365, 342] on span "Add tier" at bounding box center [377, 339] width 34 height 11
select select "**********"
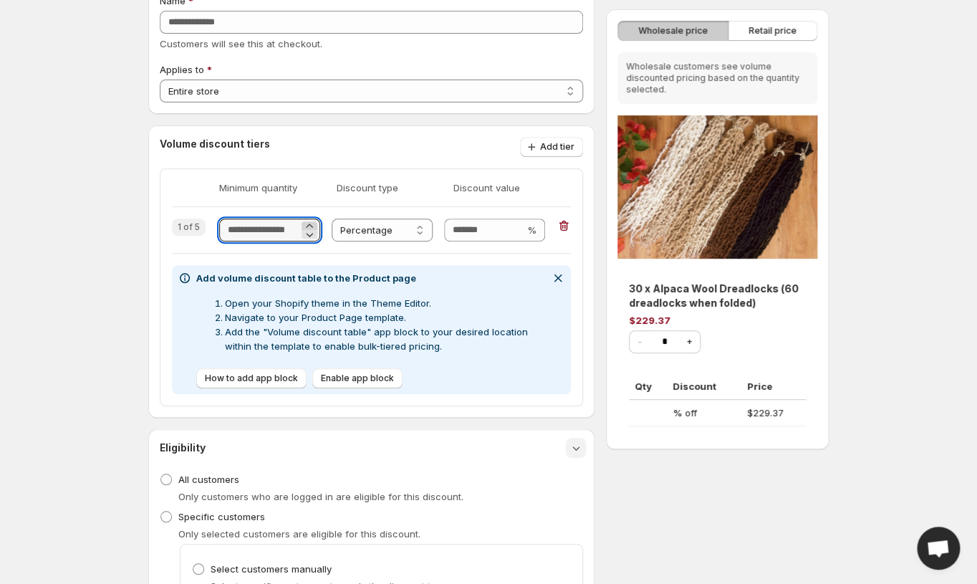
click at [313, 224] on icon at bounding box center [309, 226] width 14 height 14
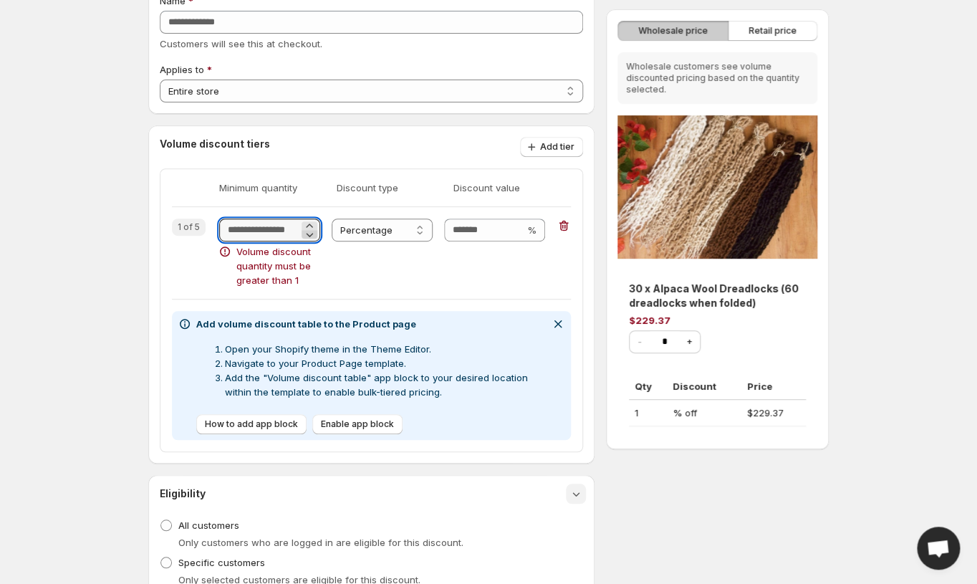
click at [315, 237] on icon at bounding box center [309, 234] width 14 height 14
type input "*"
click option "**********" at bounding box center [0, 0] width 0 height 0
click at [567, 224] on icon "button" at bounding box center [563, 226] width 9 height 11
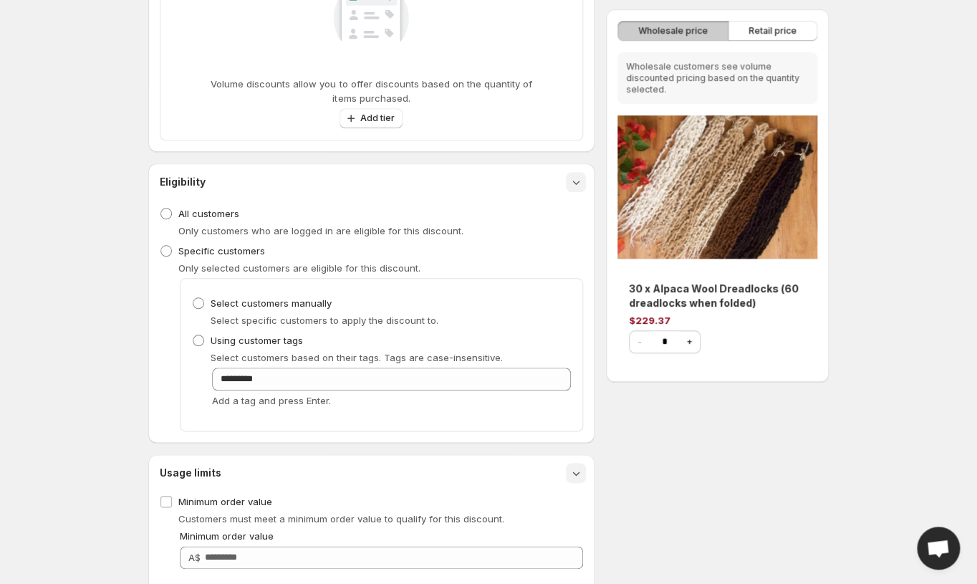
scroll to position [165, 0]
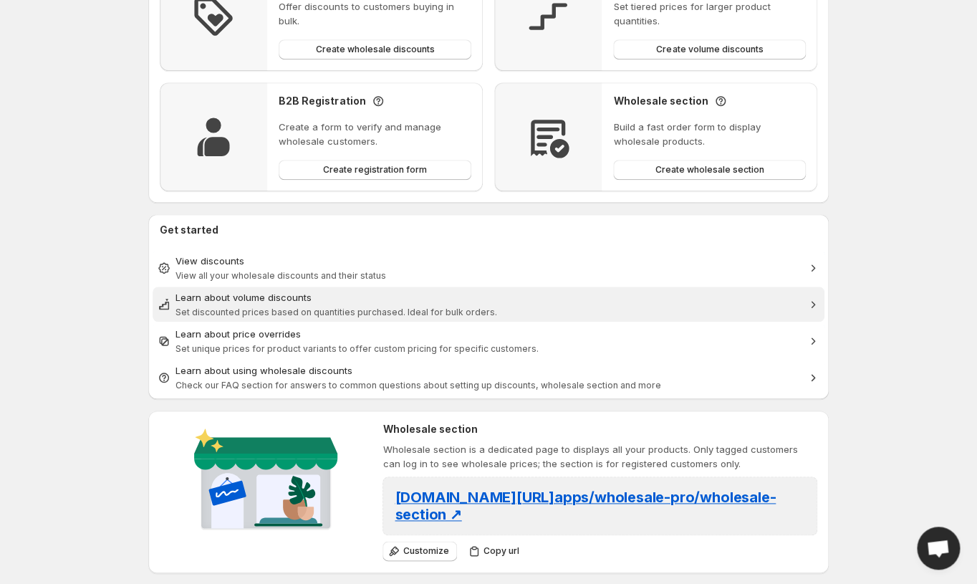
scroll to position [310, 0]
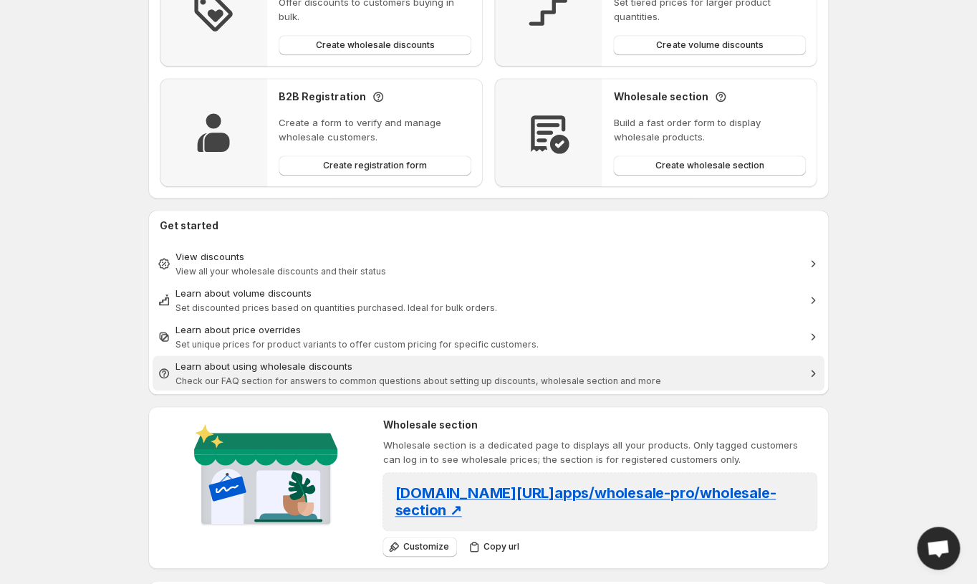
click at [317, 370] on div "Learn about using wholesale discounts" at bounding box center [489, 366] width 626 height 14
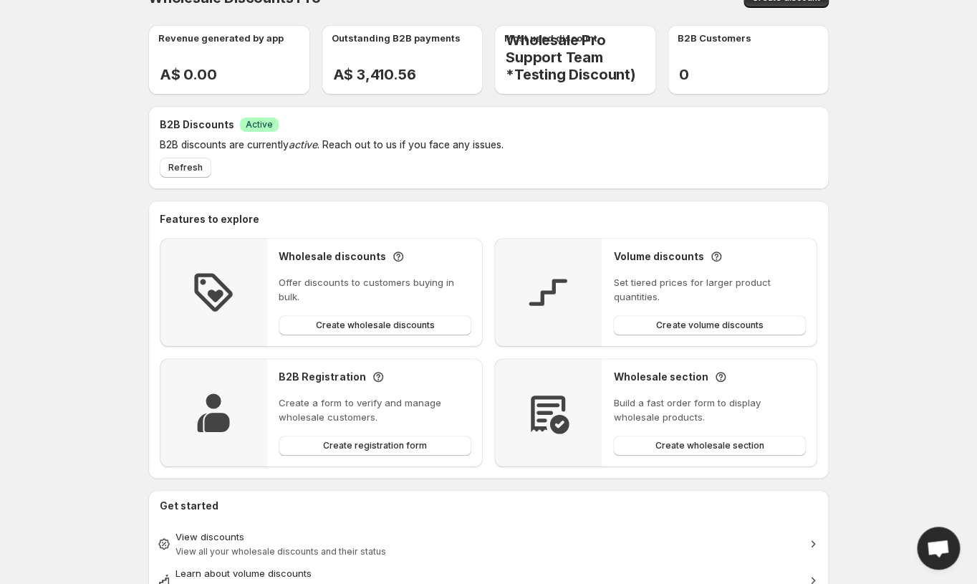
scroll to position [0, 0]
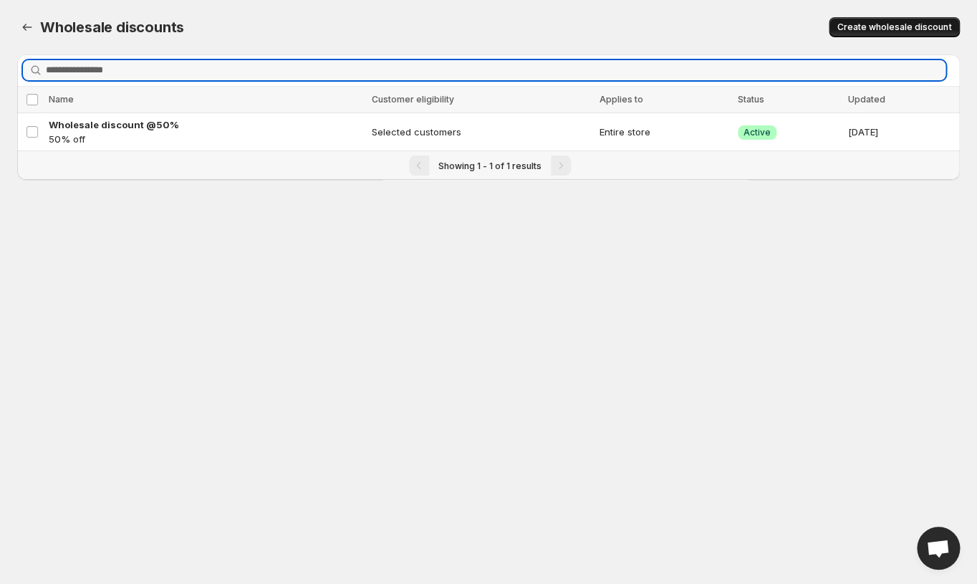
click at [891, 25] on span "Create wholesale discount" at bounding box center [895, 26] width 114 height 11
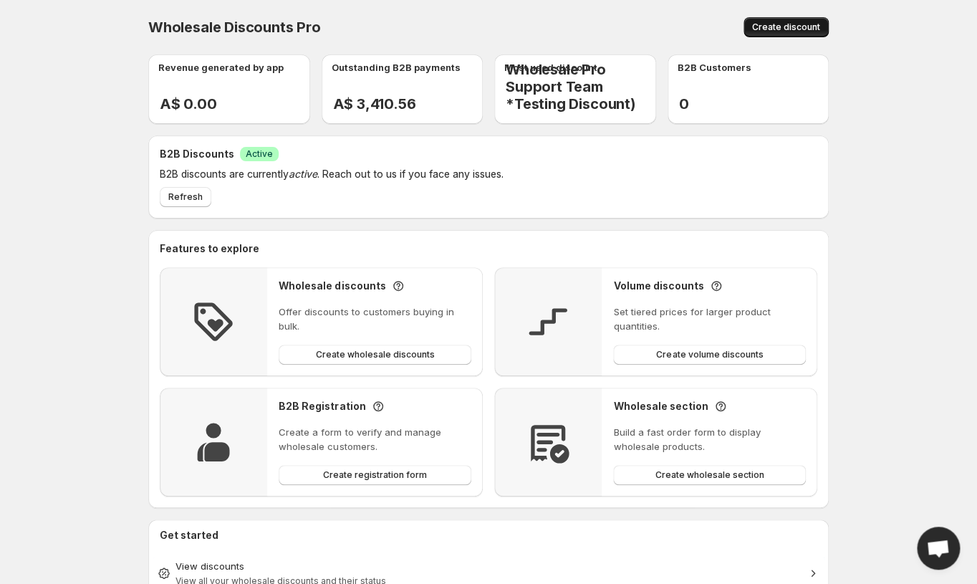
click at [765, 26] on span "Create discount" at bounding box center [786, 26] width 68 height 11
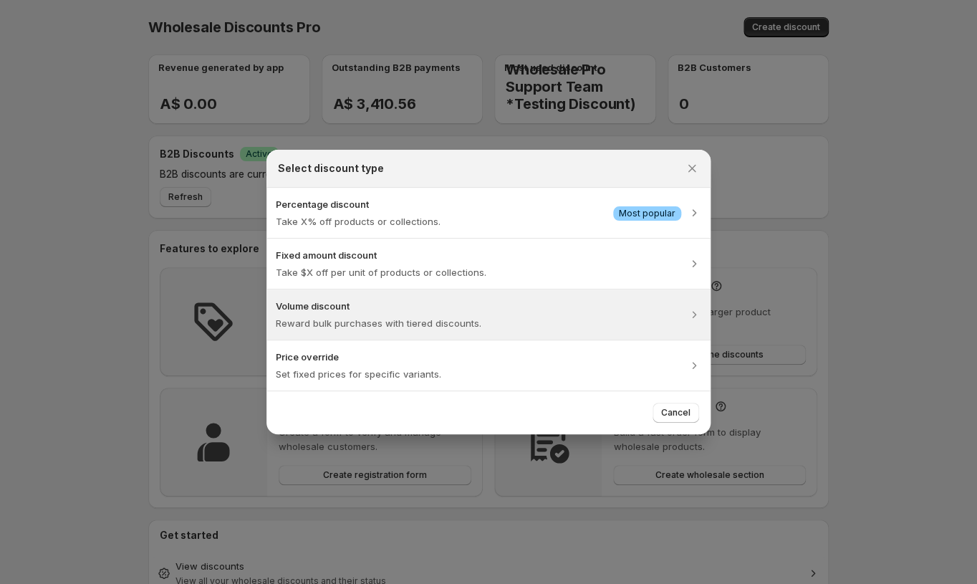
click at [587, 317] on div "Volume discount Reward bulk purchases with tiered discounts." at bounding box center [489, 315] width 426 height 32
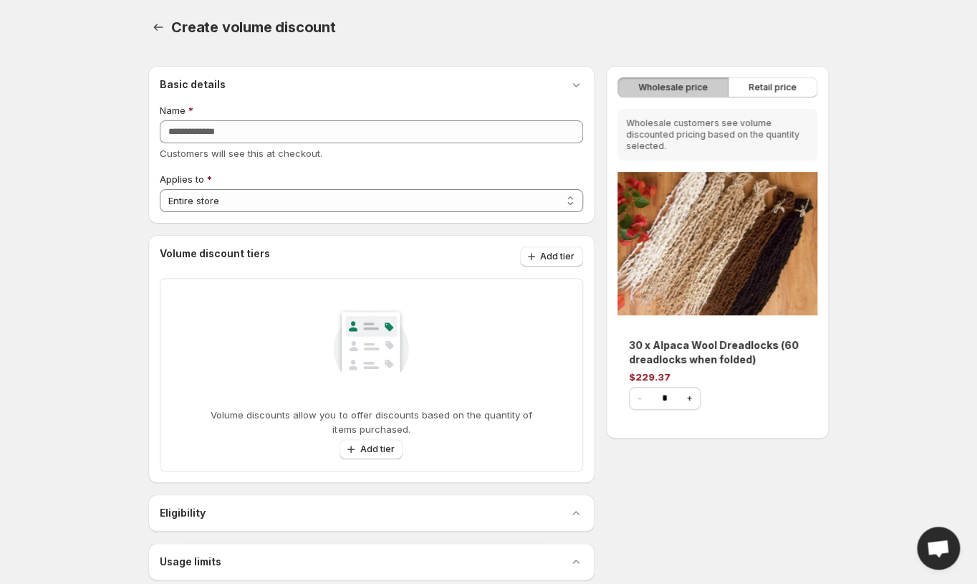
scroll to position [21, 0]
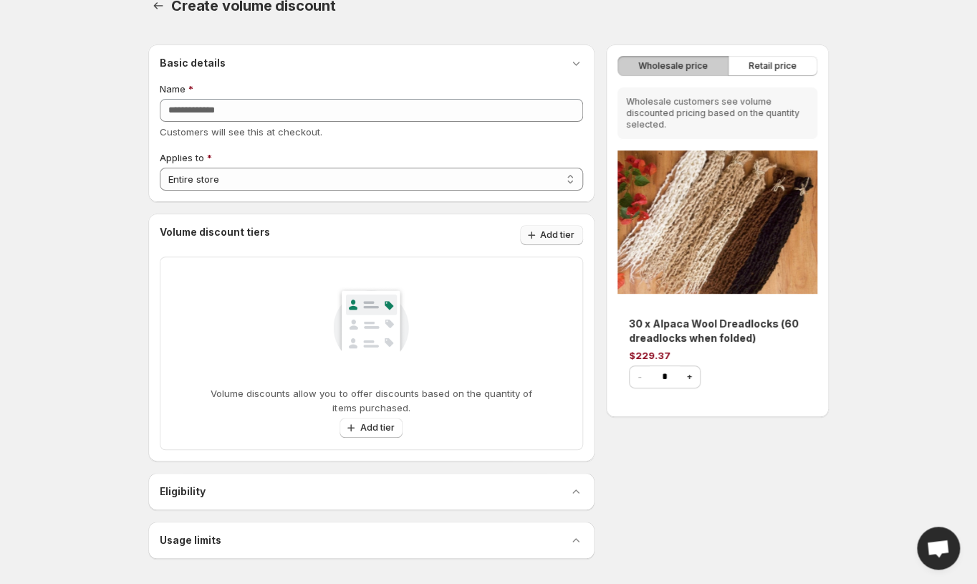
click at [552, 231] on span "Add tier" at bounding box center [557, 234] width 34 height 11
select select "**********"
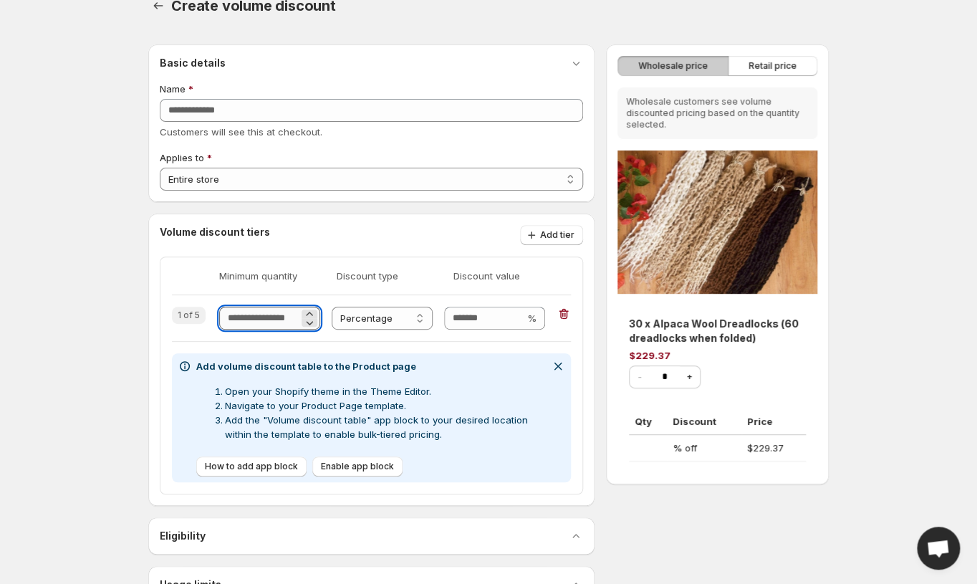
click at [268, 320] on input "Quantity" at bounding box center [259, 318] width 80 height 23
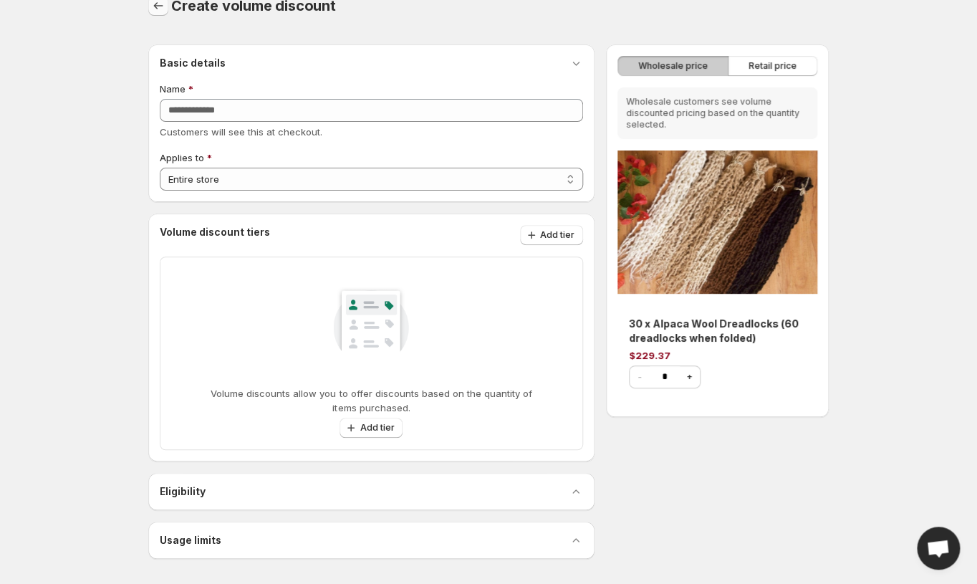
click at [156, 3] on icon "button" at bounding box center [158, 6] width 14 height 14
